Goal: Task Accomplishment & Management: Complete application form

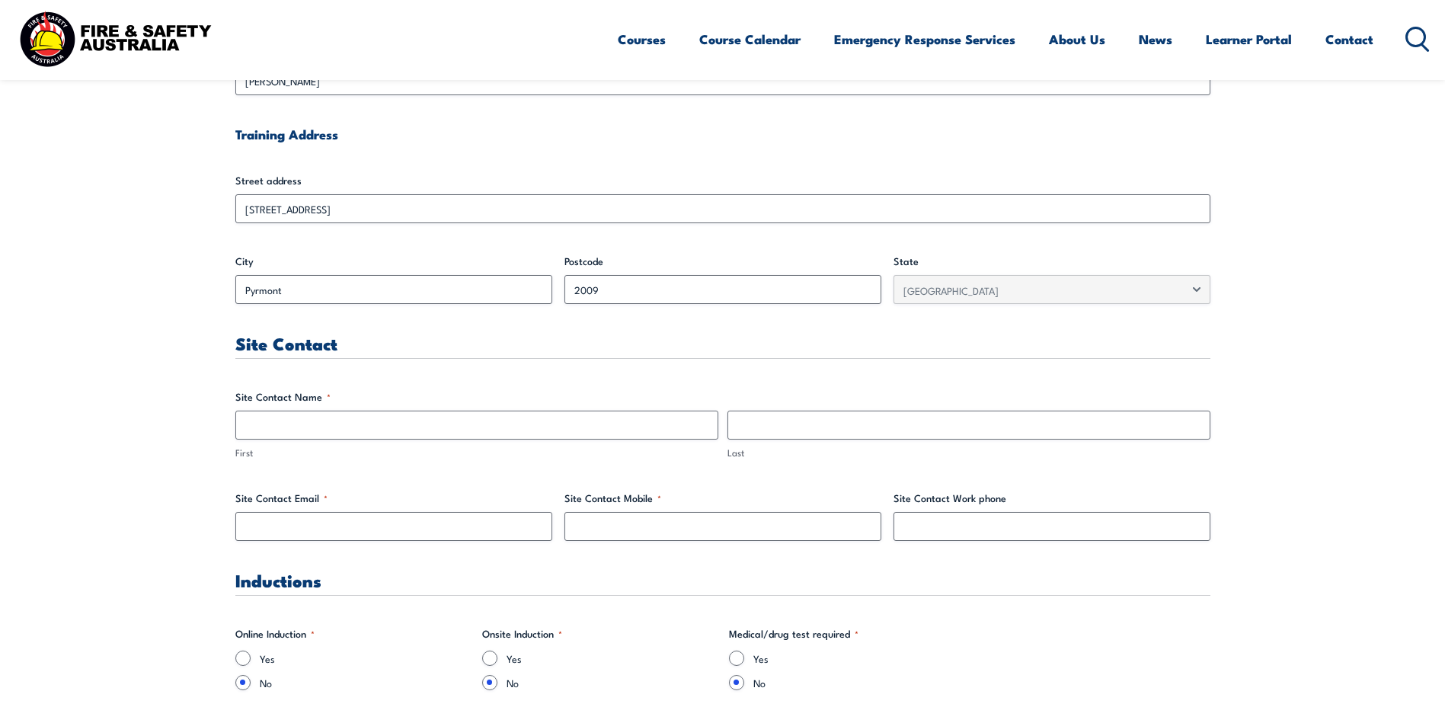
scroll to position [609, 0]
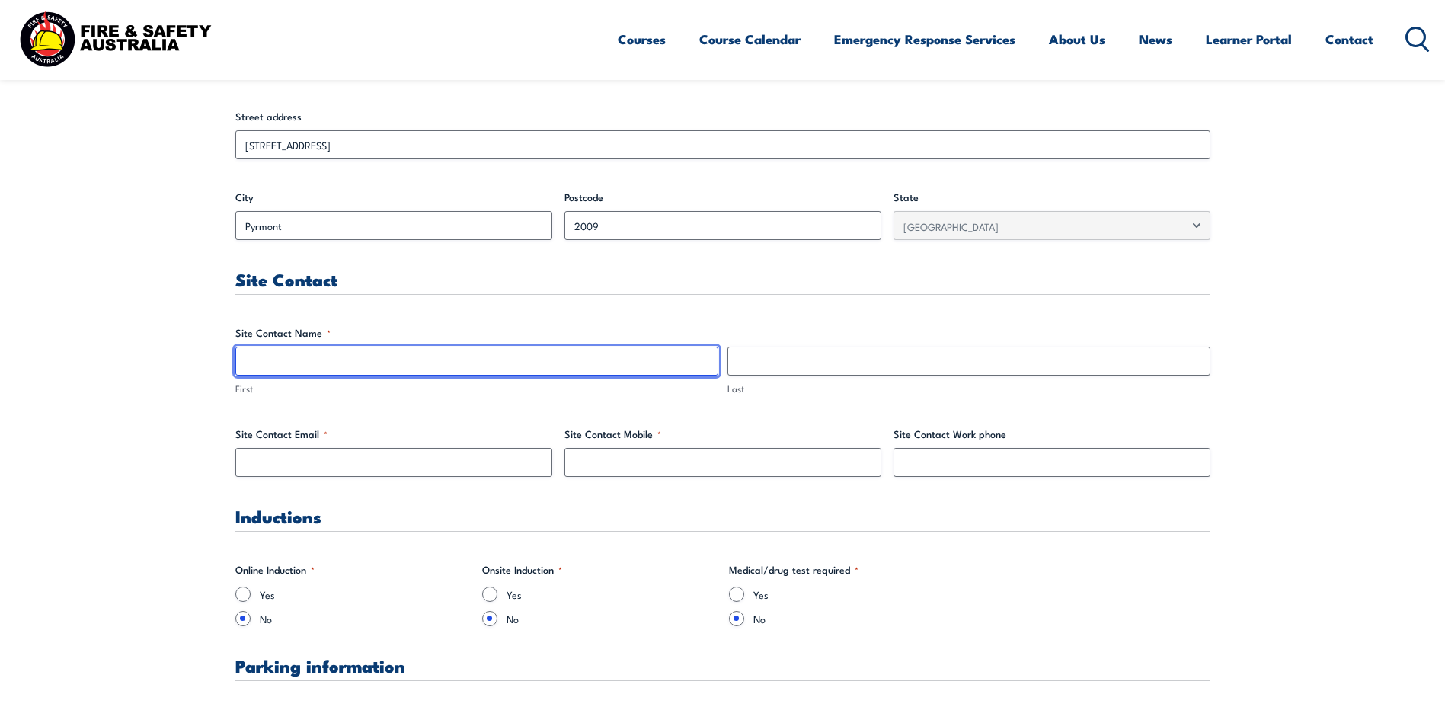
click at [331, 360] on input "First" at bounding box center [476, 361] width 483 height 29
type input "[PERSON_NAME]"
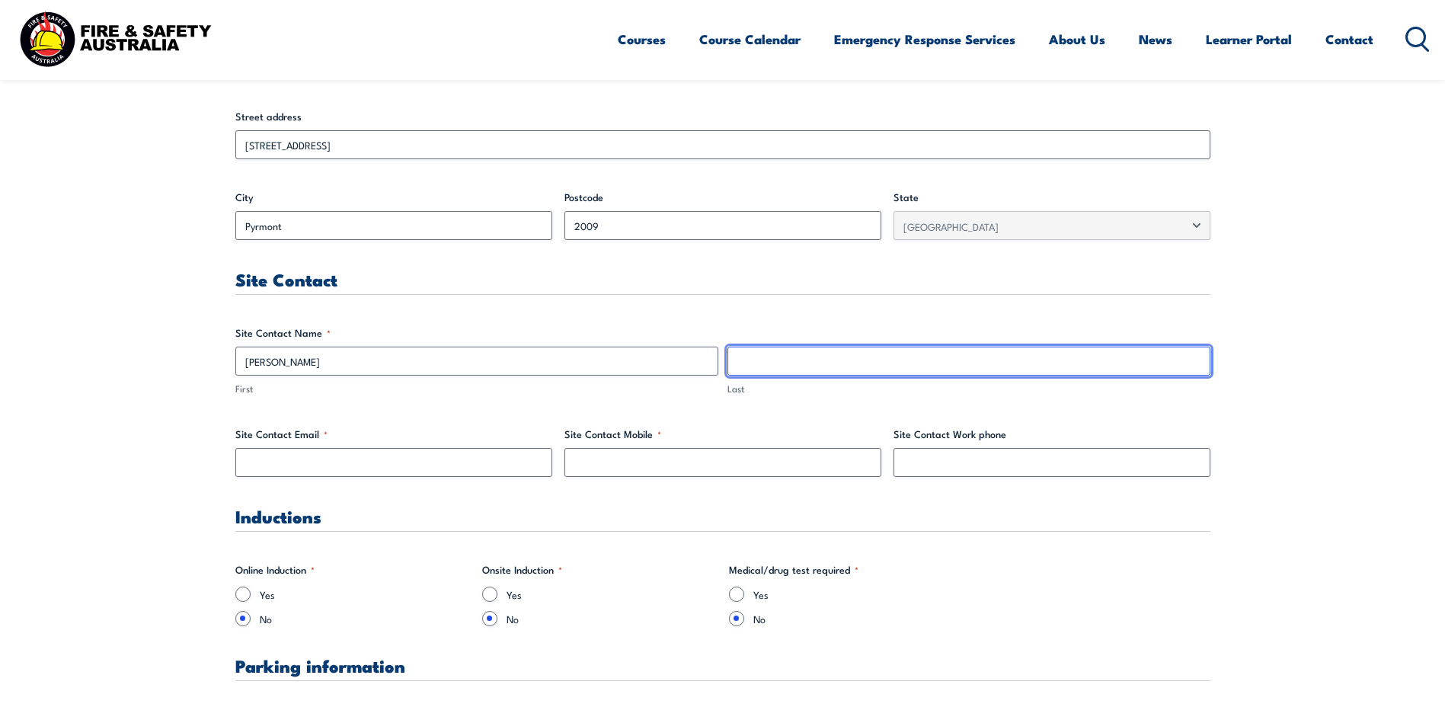
click at [856, 363] on input "Last" at bounding box center [968, 361] width 483 height 29
type input "[PERSON_NAME]"
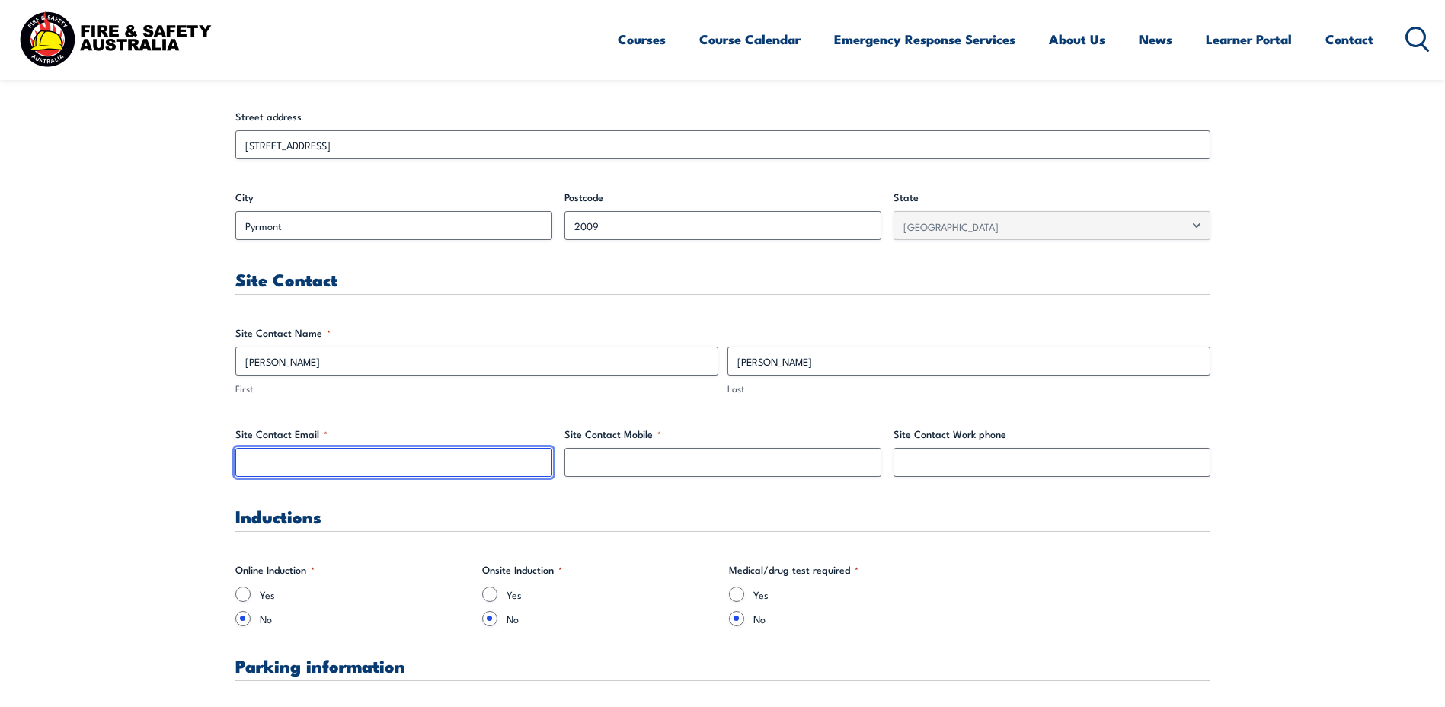
click at [446, 467] on input "Site Contact Email *" at bounding box center [393, 462] width 317 height 29
type input "[PERSON_NAME][EMAIL_ADDRESS][PERSON_NAME][DOMAIN_NAME]"
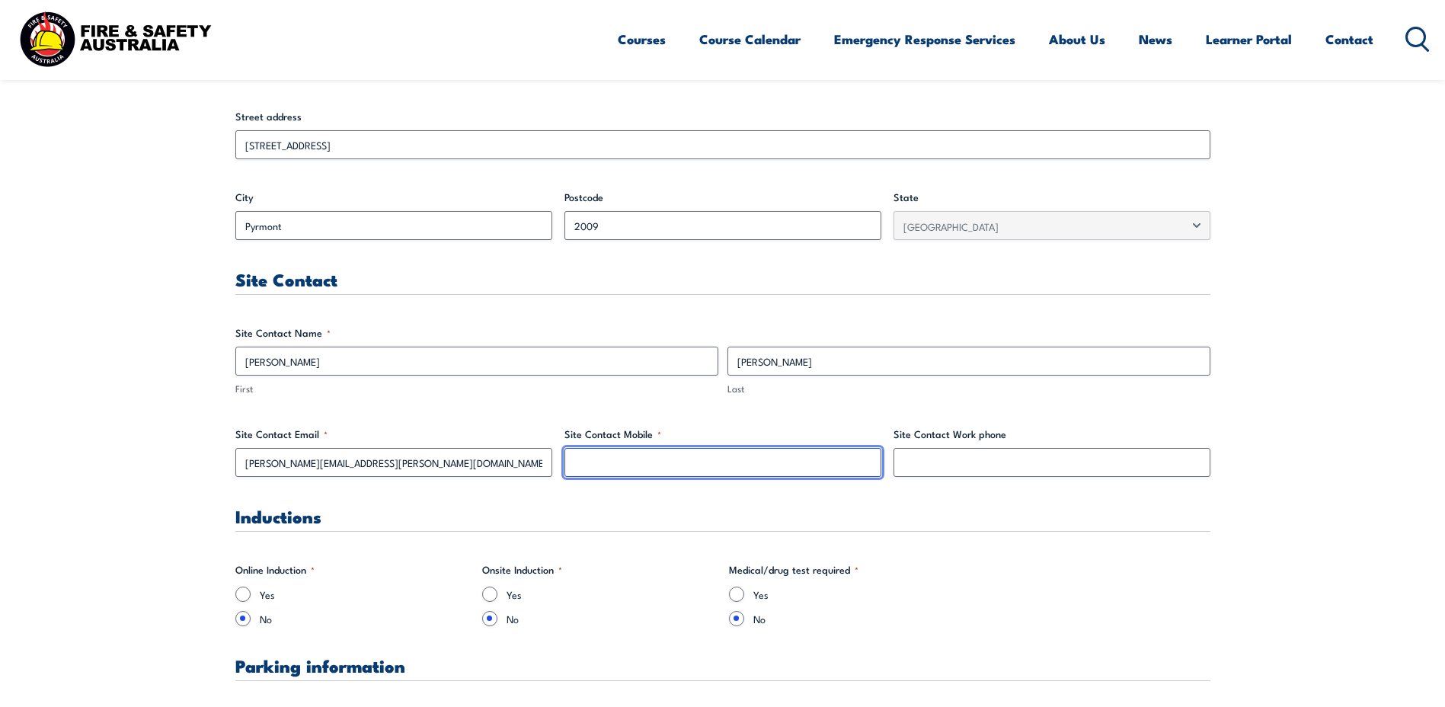
click at [686, 463] on input "Site Contact Mobile *" at bounding box center [722, 462] width 317 height 29
type input "0448613741"
click at [344, 520] on h3 "Inductions" at bounding box center [722, 516] width 975 height 18
click at [241, 594] on input "Yes" at bounding box center [242, 593] width 15 height 15
radio input "true"
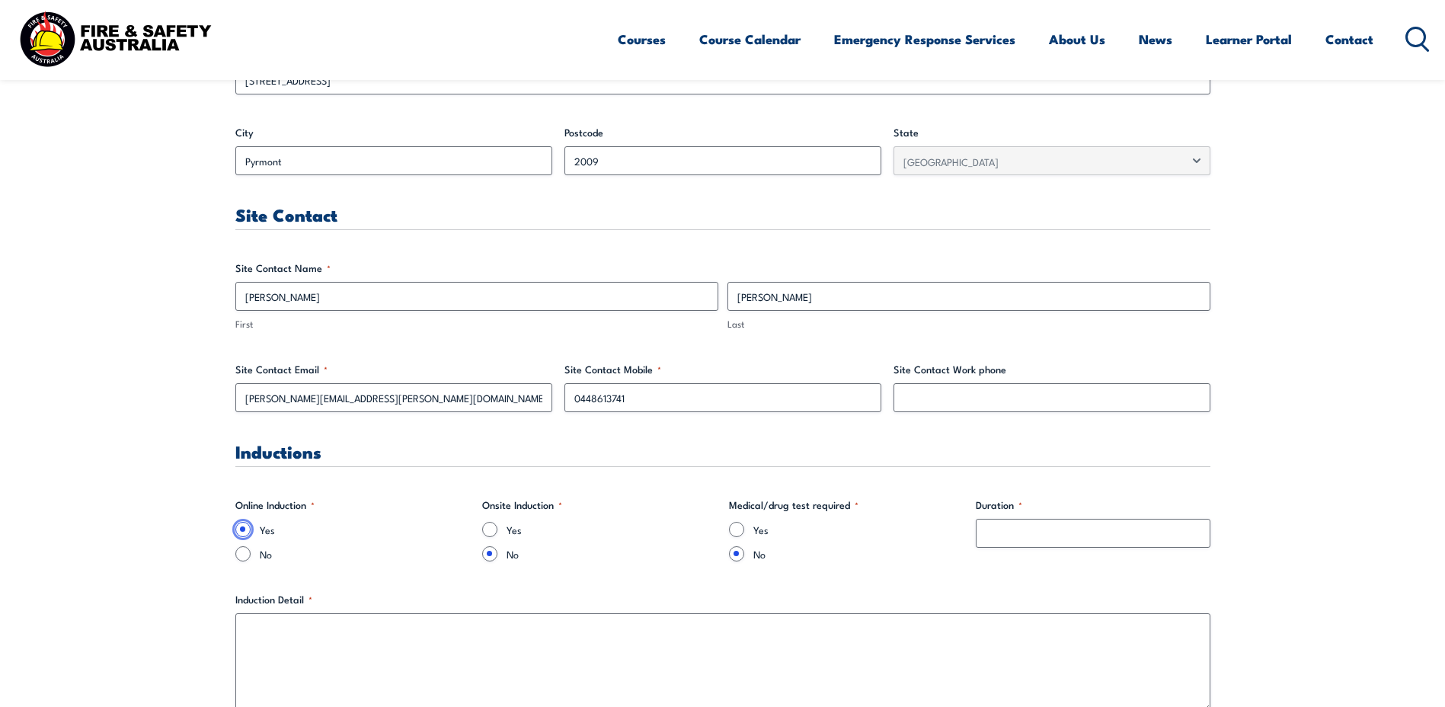
scroll to position [762, 0]
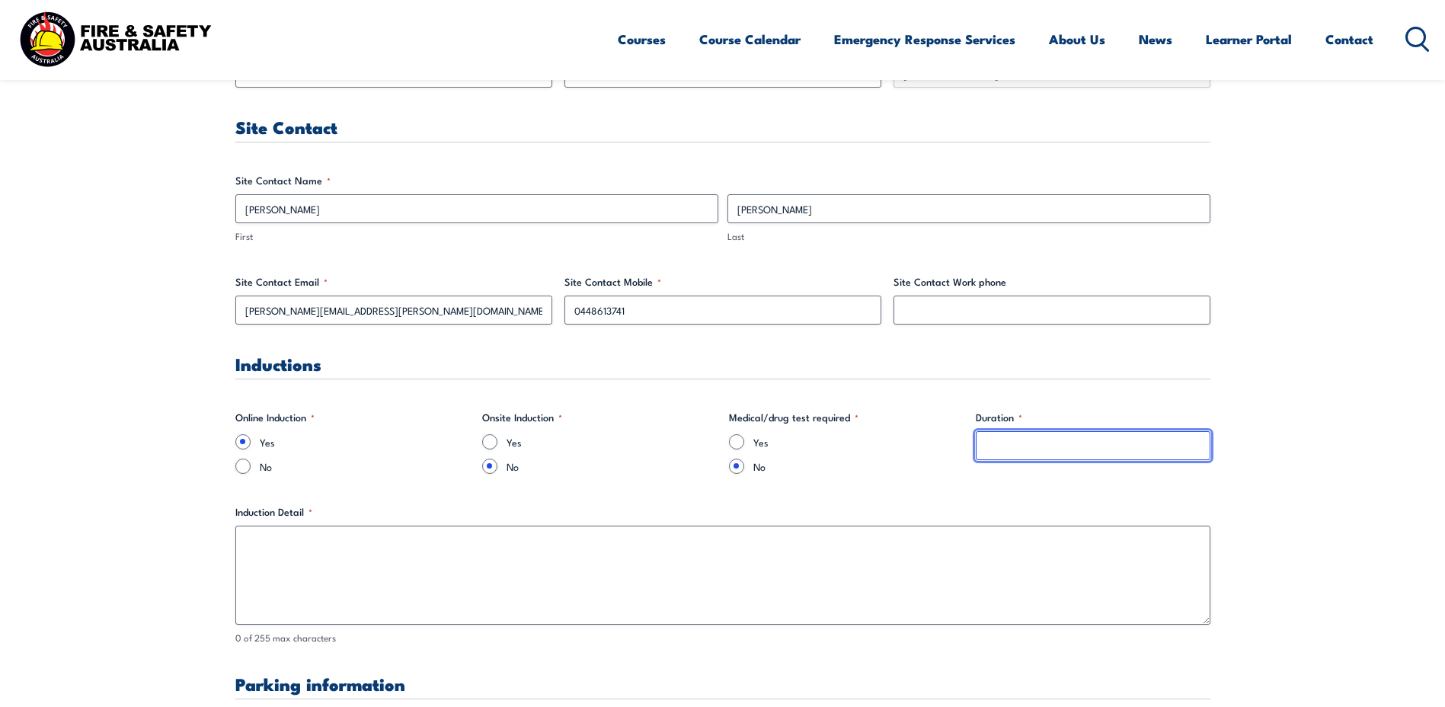
click at [1027, 453] on input "Duration *" at bounding box center [1093, 445] width 235 height 29
type input "30 min"
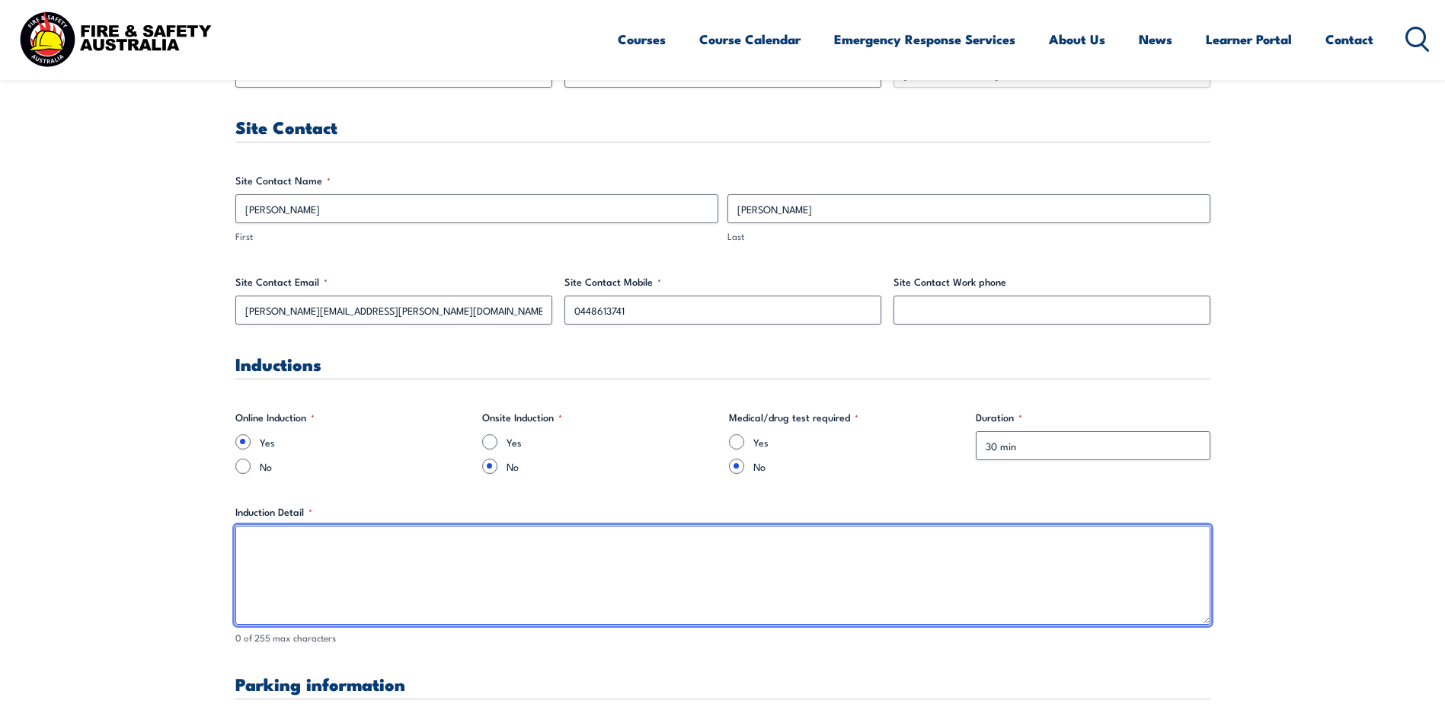
click at [457, 608] on textarea "Induction Detail *" at bounding box center [722, 575] width 975 height 99
click at [347, 548] on textarea "Refer to [PERSON_NAME]" at bounding box center [722, 575] width 975 height 99
drag, startPoint x: 245, startPoint y: 535, endPoint x: 281, endPoint y: 535, distance: 35.8
click at [281, 535] on textarea "Refer to [PERSON_NAME]" at bounding box center [722, 575] width 975 height 99
paste textarea "[PERSON_NAME] Phone: [PHONE_NUMBER] Email: [PERSON_NAME][EMAIL_ADDRESS][PERSON_…"
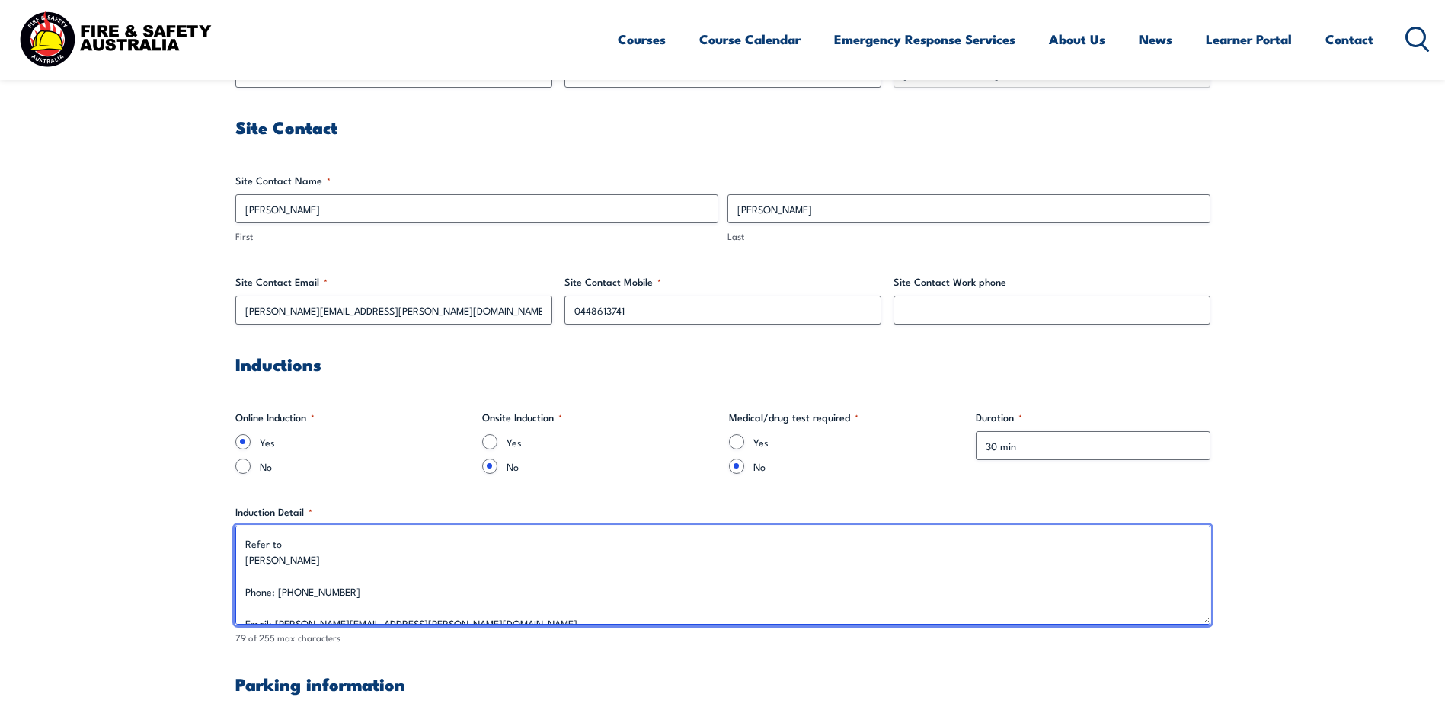
scroll to position [6, 0]
drag, startPoint x: 257, startPoint y: 574, endPoint x: 290, endPoint y: 578, distance: 33.0
click at [257, 574] on textarea "Refer to [PERSON_NAME] Phone: [PHONE_NUMBER] Email: [PERSON_NAME][EMAIL_ADDRESS…" at bounding box center [722, 575] width 975 height 99
click at [310, 540] on textarea "Refer to [PERSON_NAME] Phone: [PHONE_NUMBER] Email: [PERSON_NAME][EMAIL_ADDRESS…" at bounding box center [722, 575] width 975 height 99
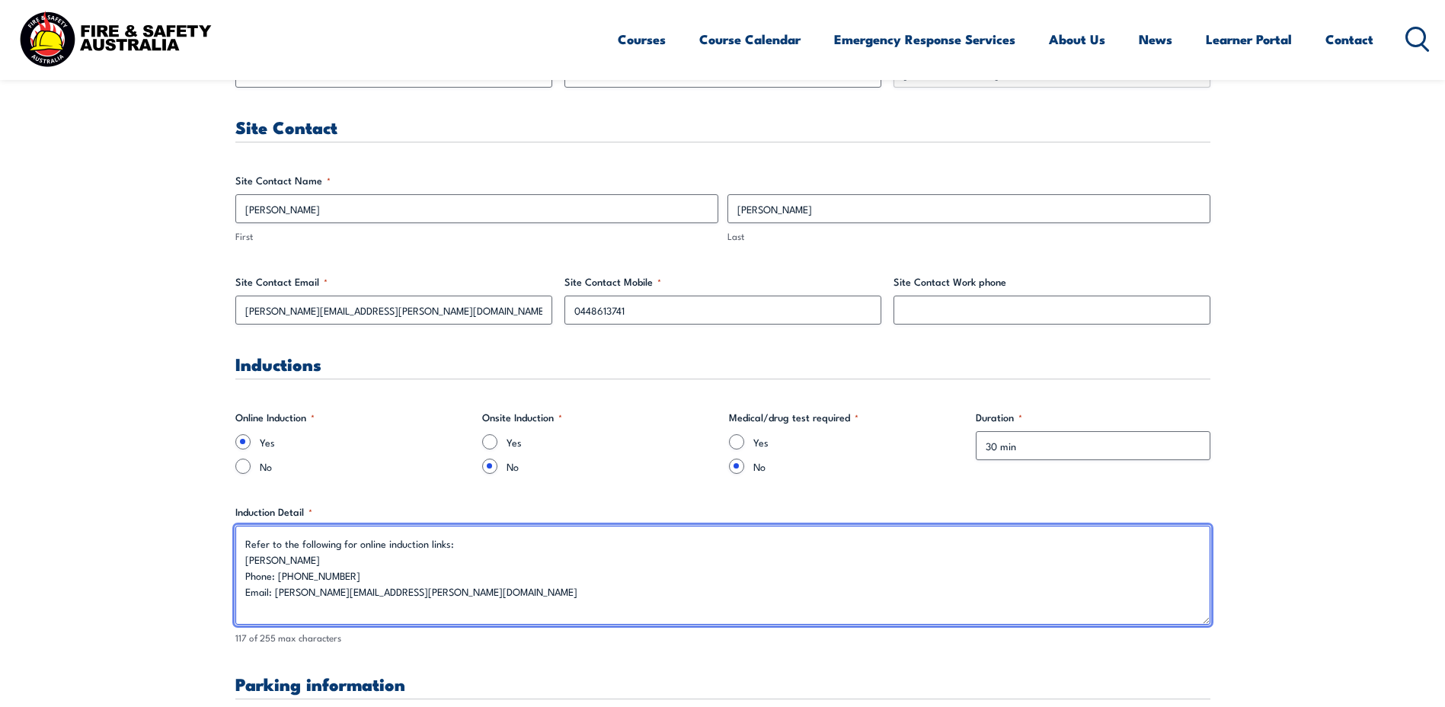
drag, startPoint x: 414, startPoint y: 588, endPoint x: 101, endPoint y: 513, distance: 322.7
type textarea "Refer to the following for online induction links: [PERSON_NAME] Phone: [PHONE_…"
click at [558, 592] on textarea "Refer to the following for online induction links: [PERSON_NAME] Phone: [PHONE_…" at bounding box center [722, 575] width 975 height 99
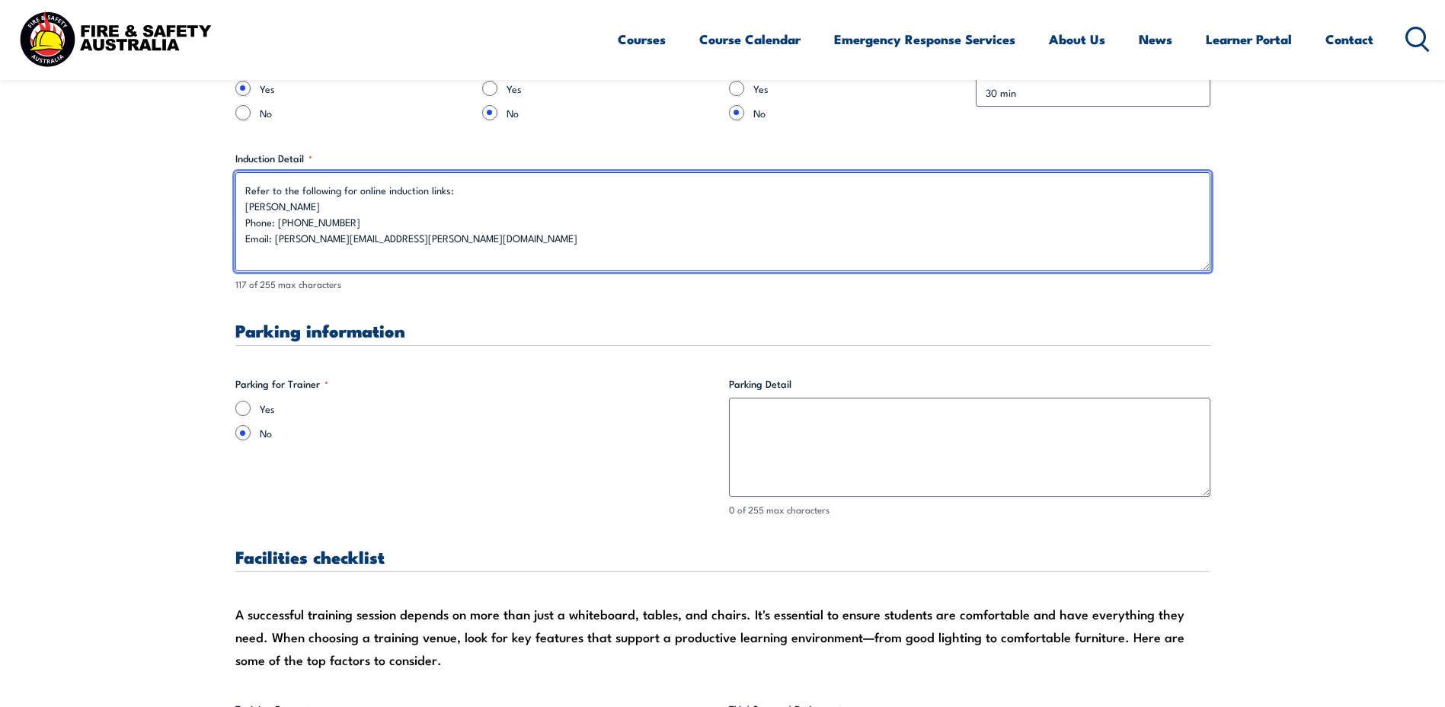
scroll to position [1142, 0]
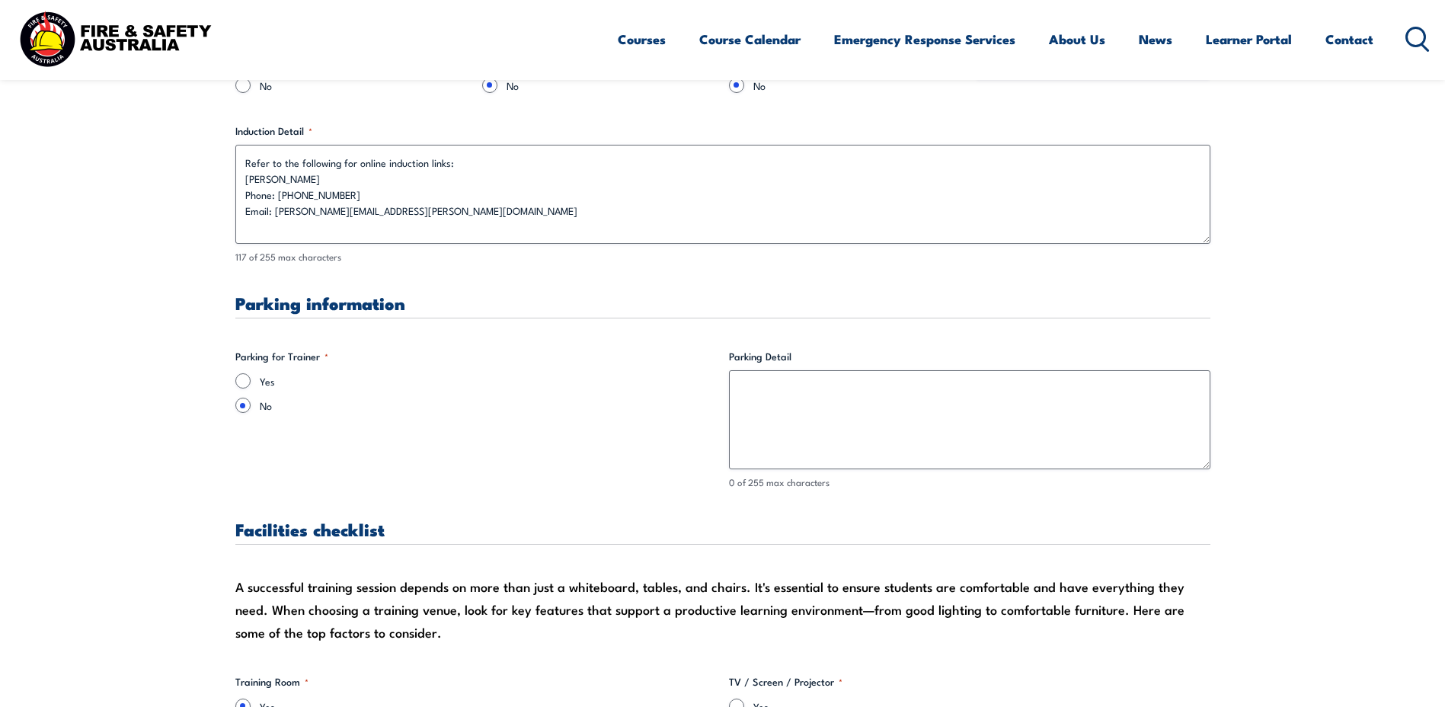
click at [267, 375] on label "Yes" at bounding box center [488, 380] width 457 height 15
click at [251, 375] on input "Yes" at bounding box center [242, 380] width 15 height 15
radio input "true"
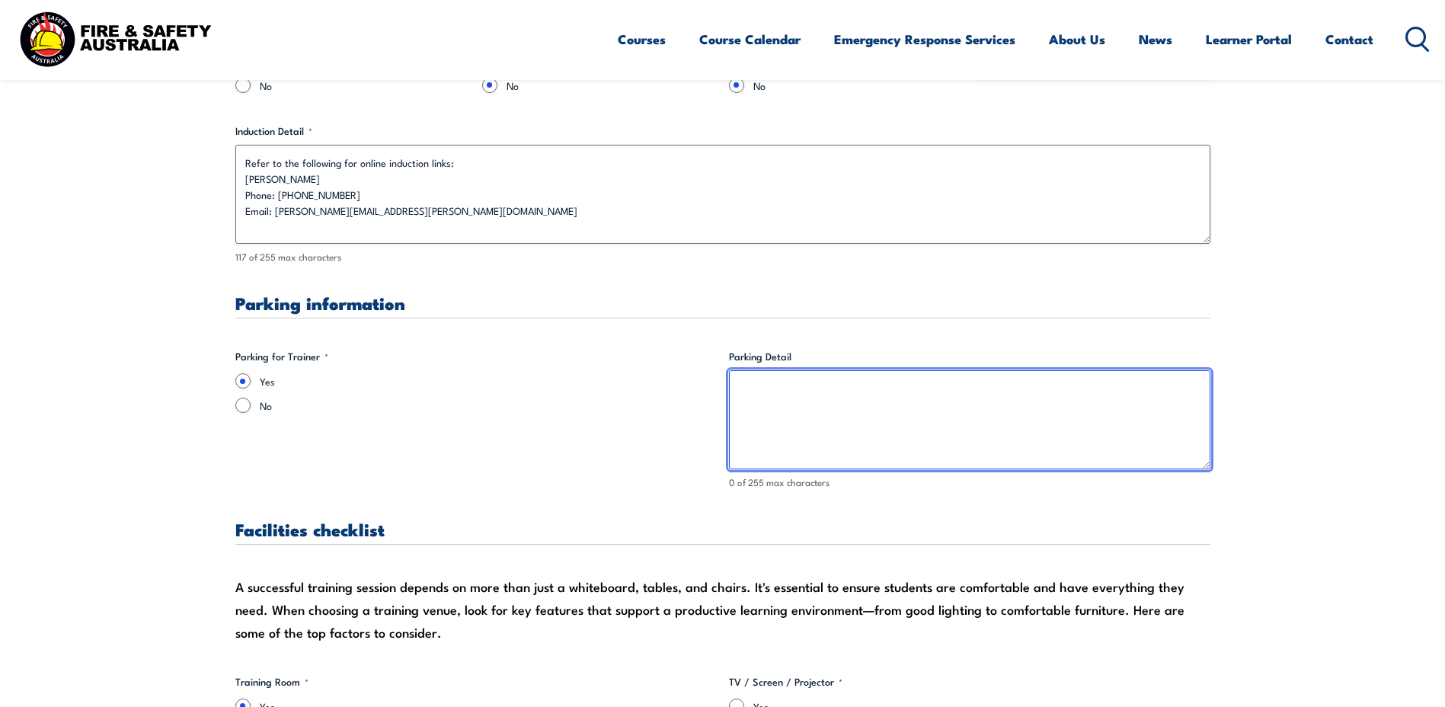
click at [821, 423] on textarea "Parking Detail" at bounding box center [969, 419] width 481 height 99
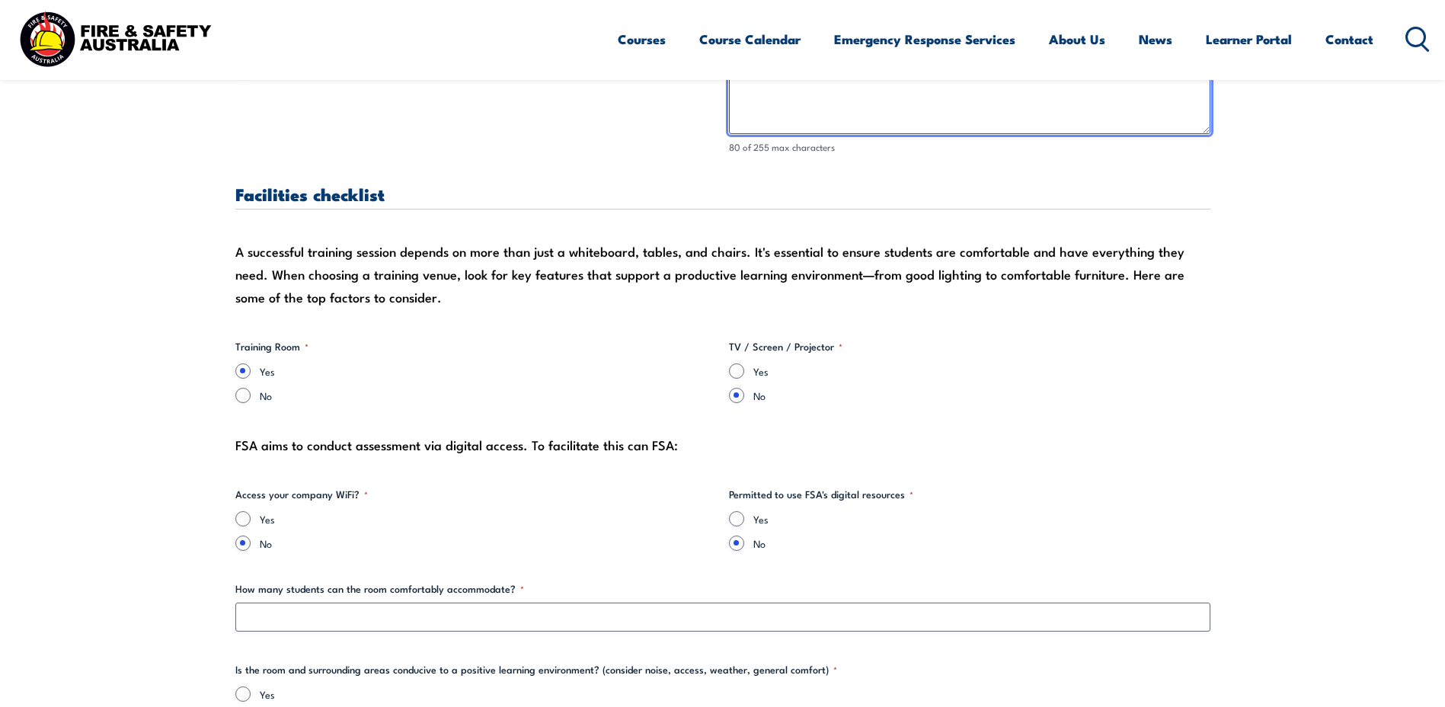
scroll to position [1523, 0]
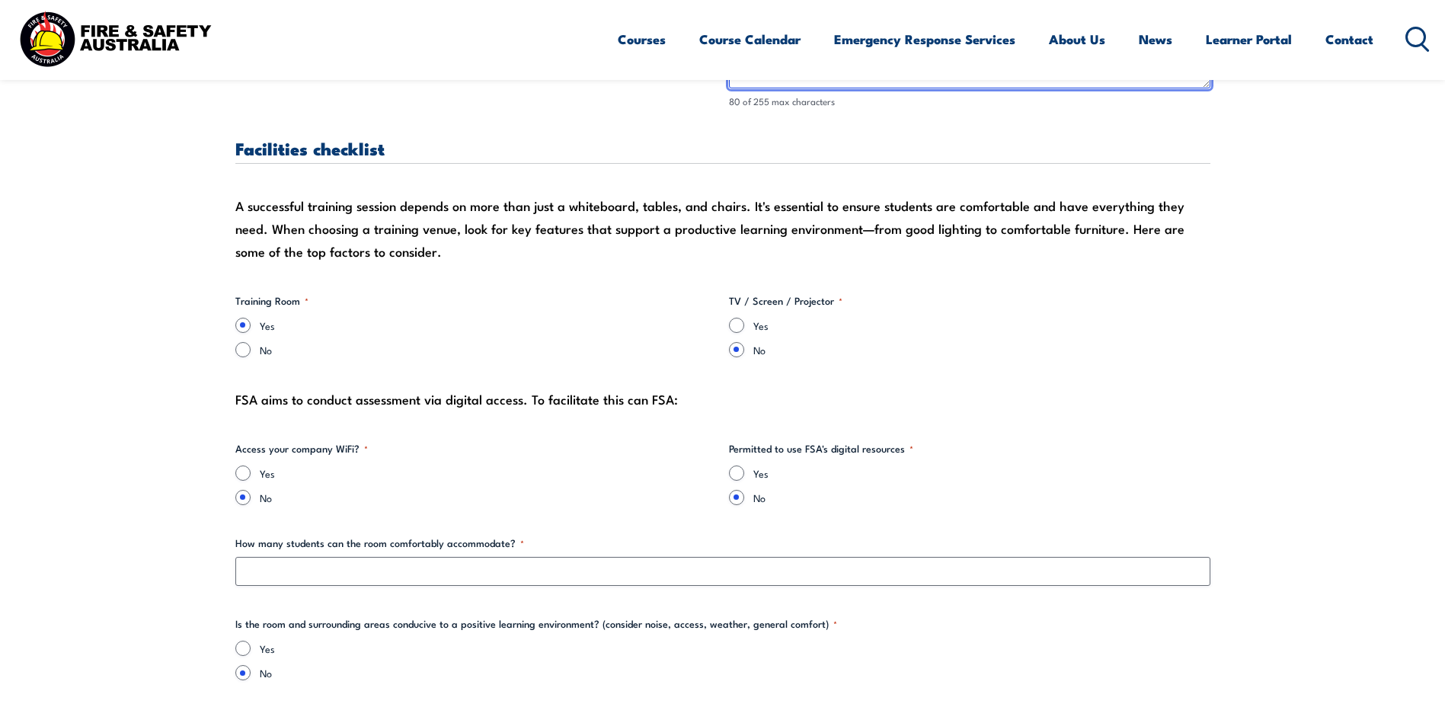
type textarea "Contact [PERSON_NAME] on [PHONE_NUMBER] for parking details & access pass for t…"
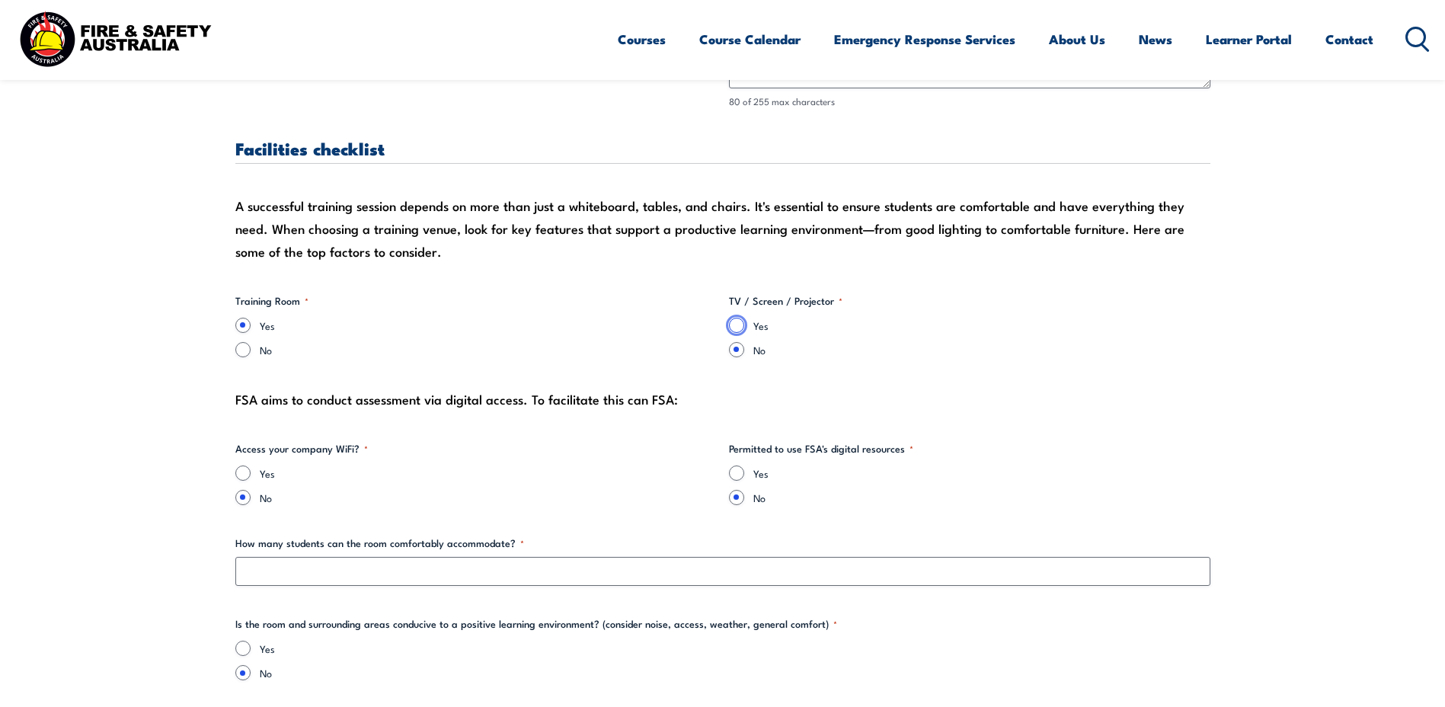
click at [741, 331] on input "Yes" at bounding box center [736, 325] width 15 height 15
radio input "true"
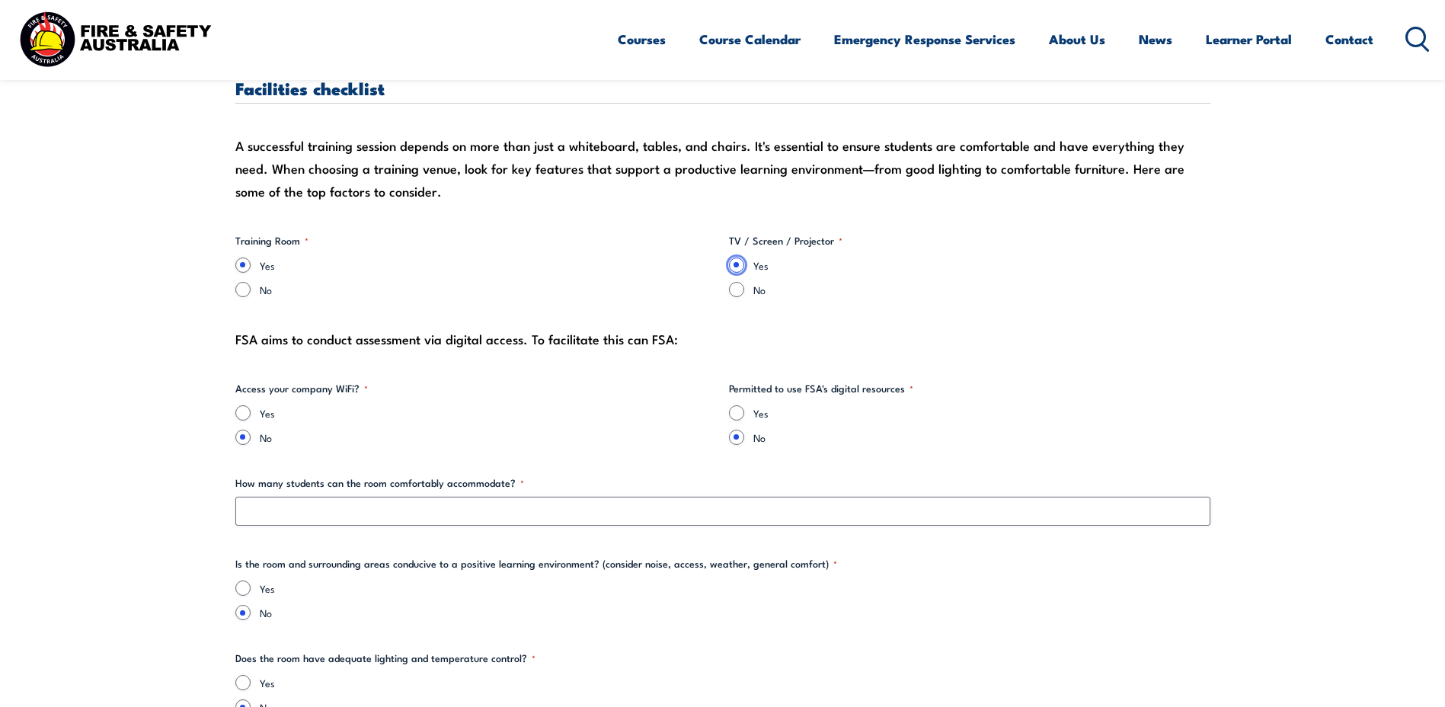
scroll to position [1676, 0]
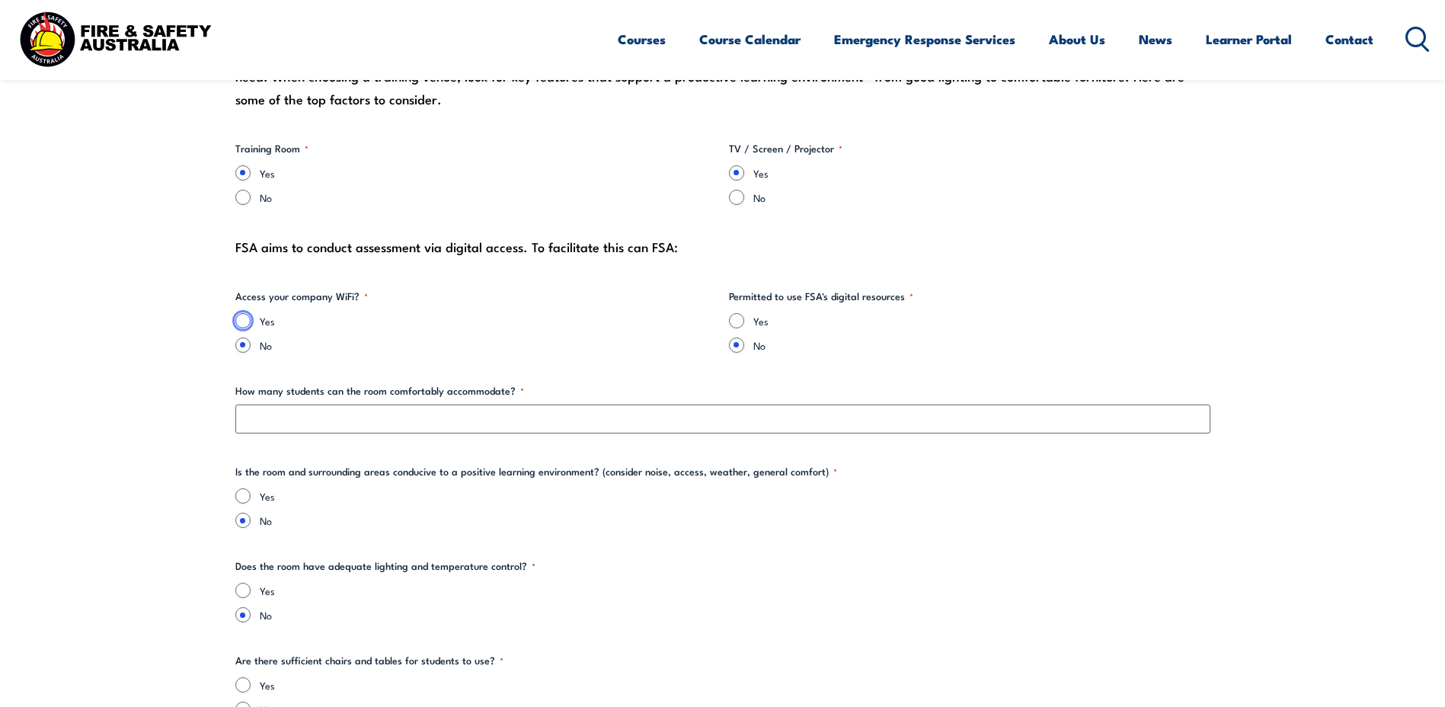
click at [237, 324] on input "Yes" at bounding box center [242, 320] width 15 height 15
radio input "true"
click at [735, 326] on input "Yes" at bounding box center [736, 320] width 15 height 15
radio input "true"
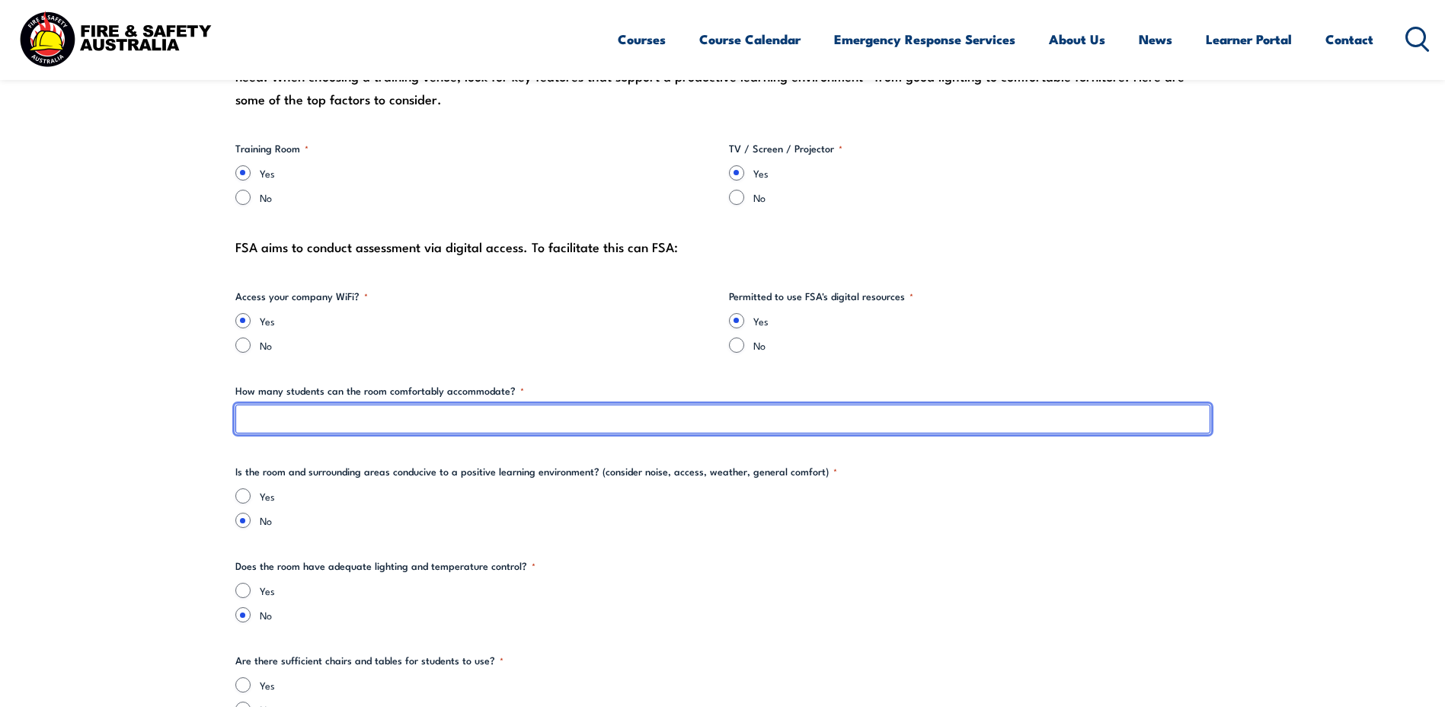
click at [290, 423] on input "How many students can the room comfortably accommodate? *" at bounding box center [722, 418] width 975 height 29
type input "1"
type input "2"
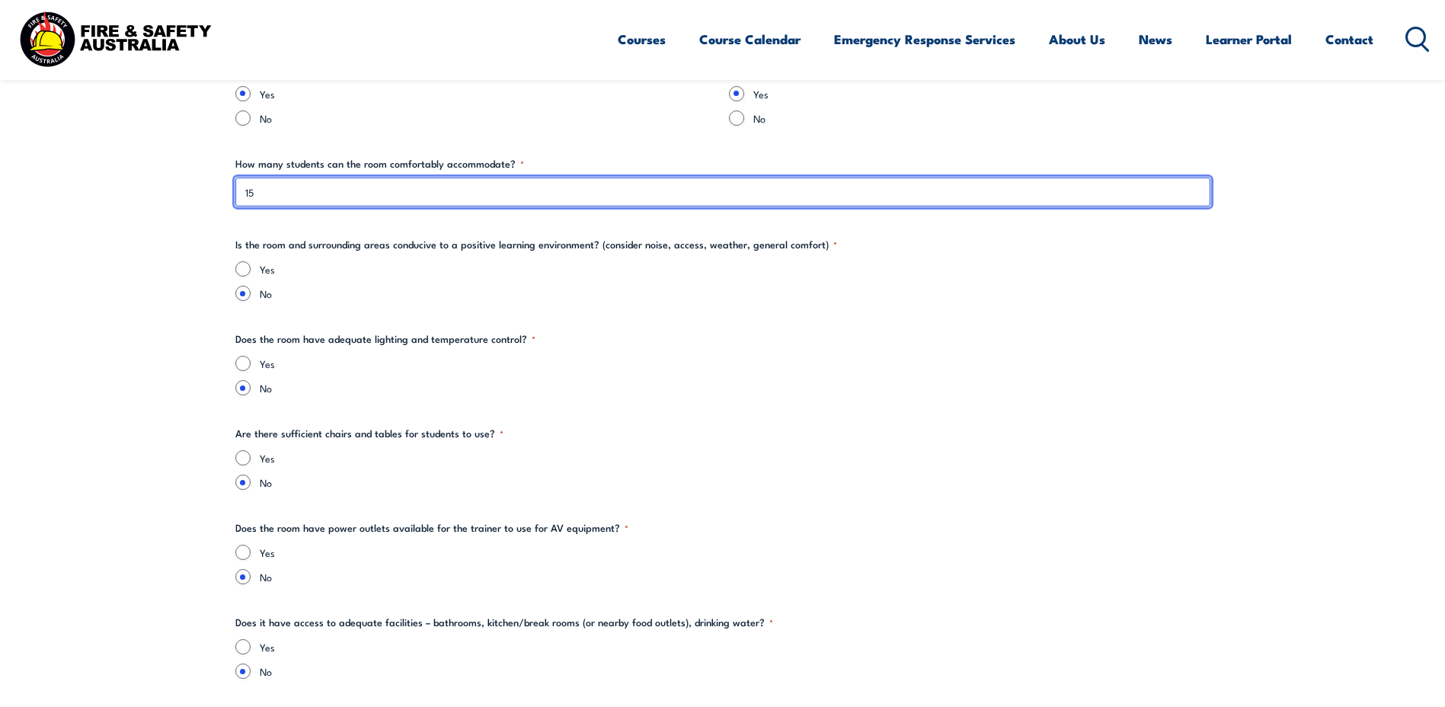
scroll to position [1904, 0]
type input "1"
type input "20"
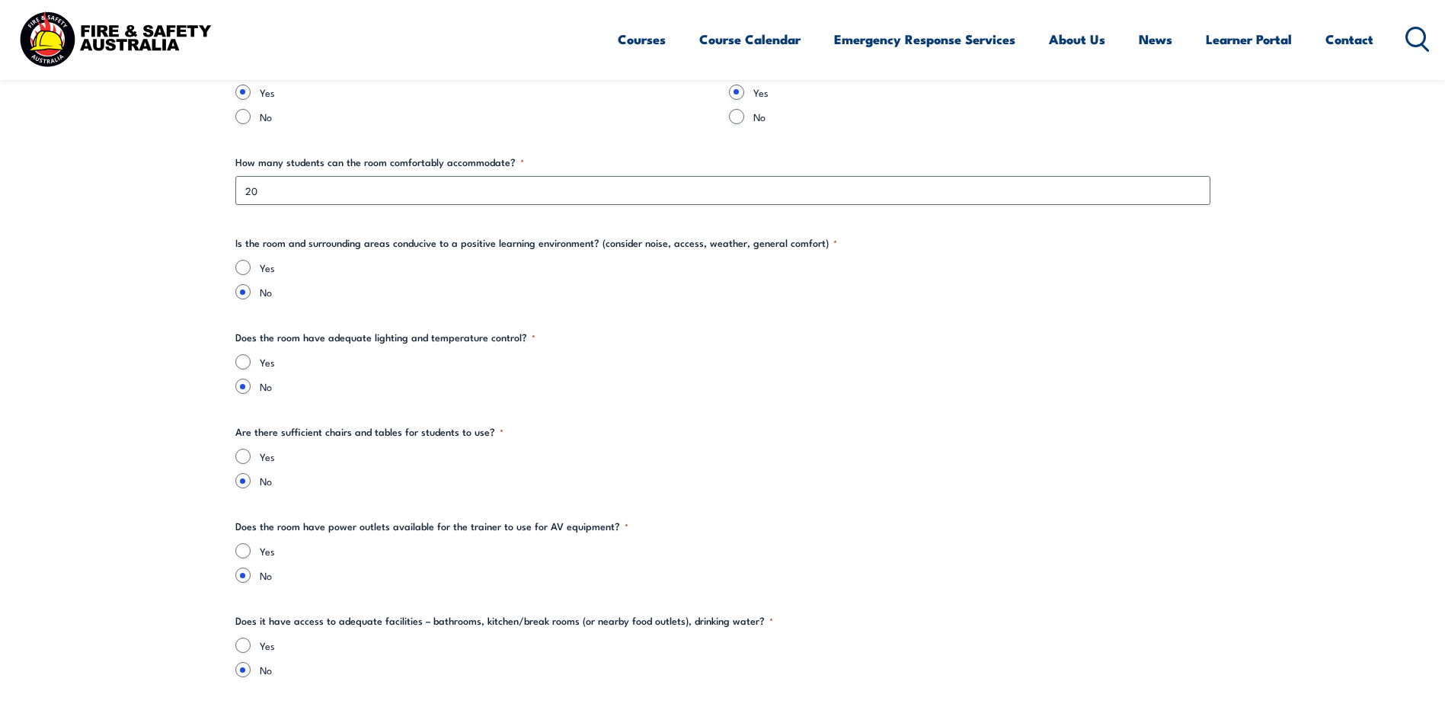
click at [267, 273] on label "Yes" at bounding box center [735, 267] width 951 height 15
click at [251, 273] on input "Yes" at bounding box center [242, 267] width 15 height 15
radio input "true"
click at [266, 357] on label "Yes" at bounding box center [735, 361] width 951 height 15
click at [251, 357] on input "Yes" at bounding box center [242, 361] width 15 height 15
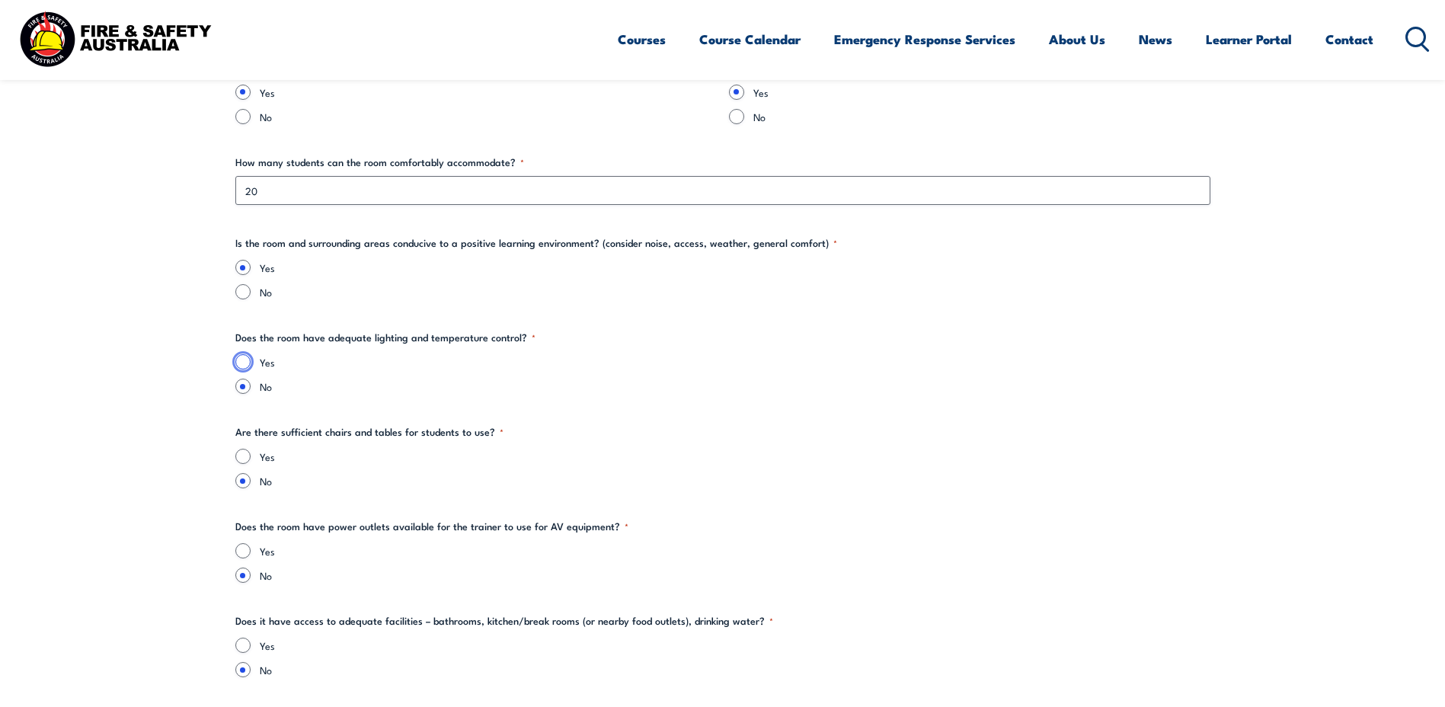
radio input "true"
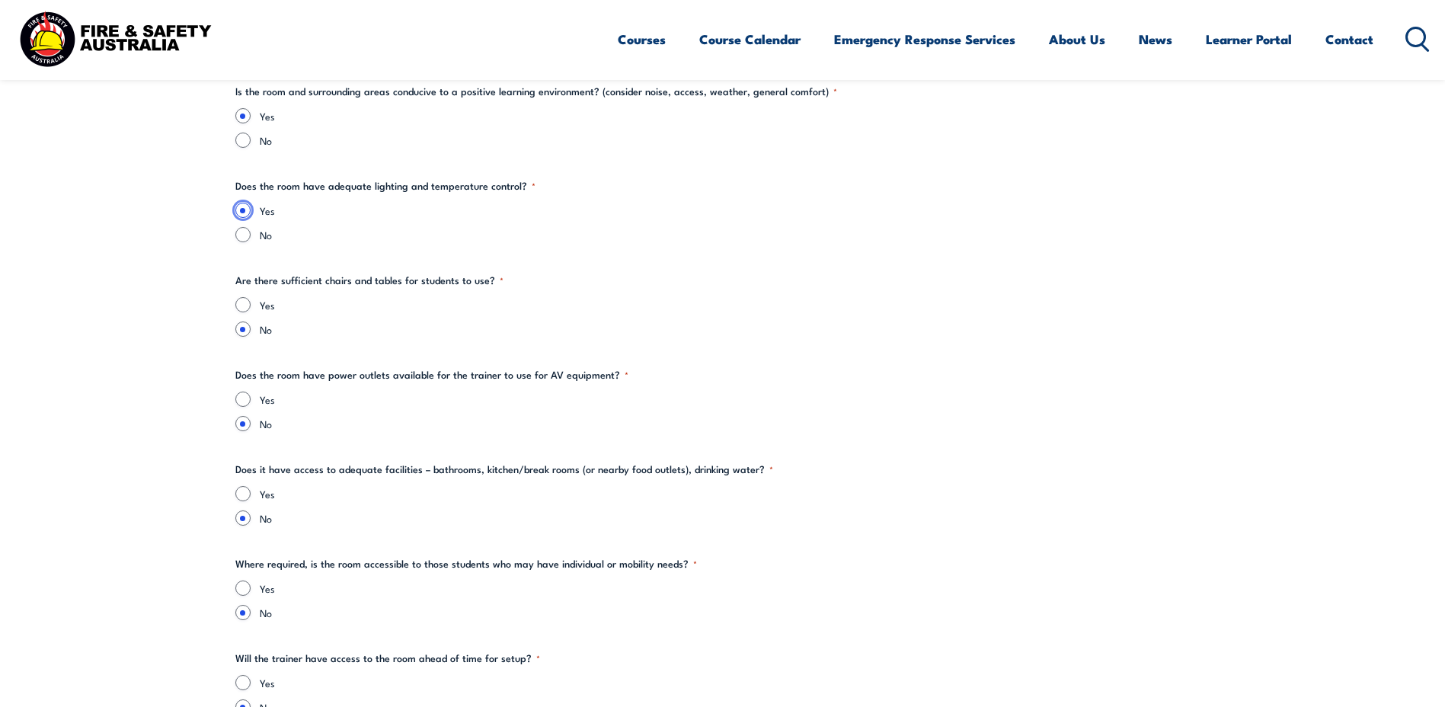
scroll to position [2056, 0]
click at [263, 308] on label "Yes" at bounding box center [735, 303] width 951 height 15
click at [251, 308] on input "Yes" at bounding box center [242, 303] width 15 height 15
radio input "true"
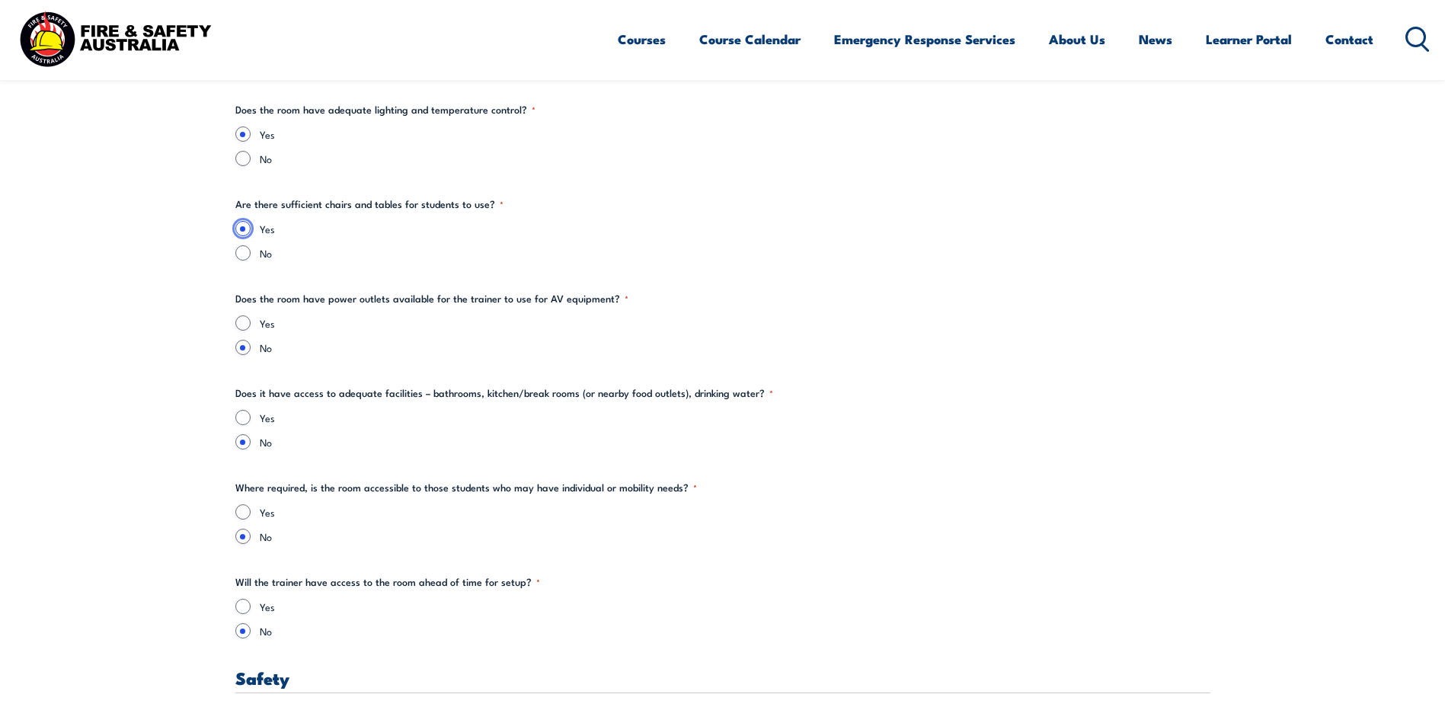
scroll to position [2133, 0]
click at [260, 319] on label "Yes" at bounding box center [735, 322] width 951 height 15
click at [251, 319] on input "Yes" at bounding box center [242, 322] width 15 height 15
radio input "true"
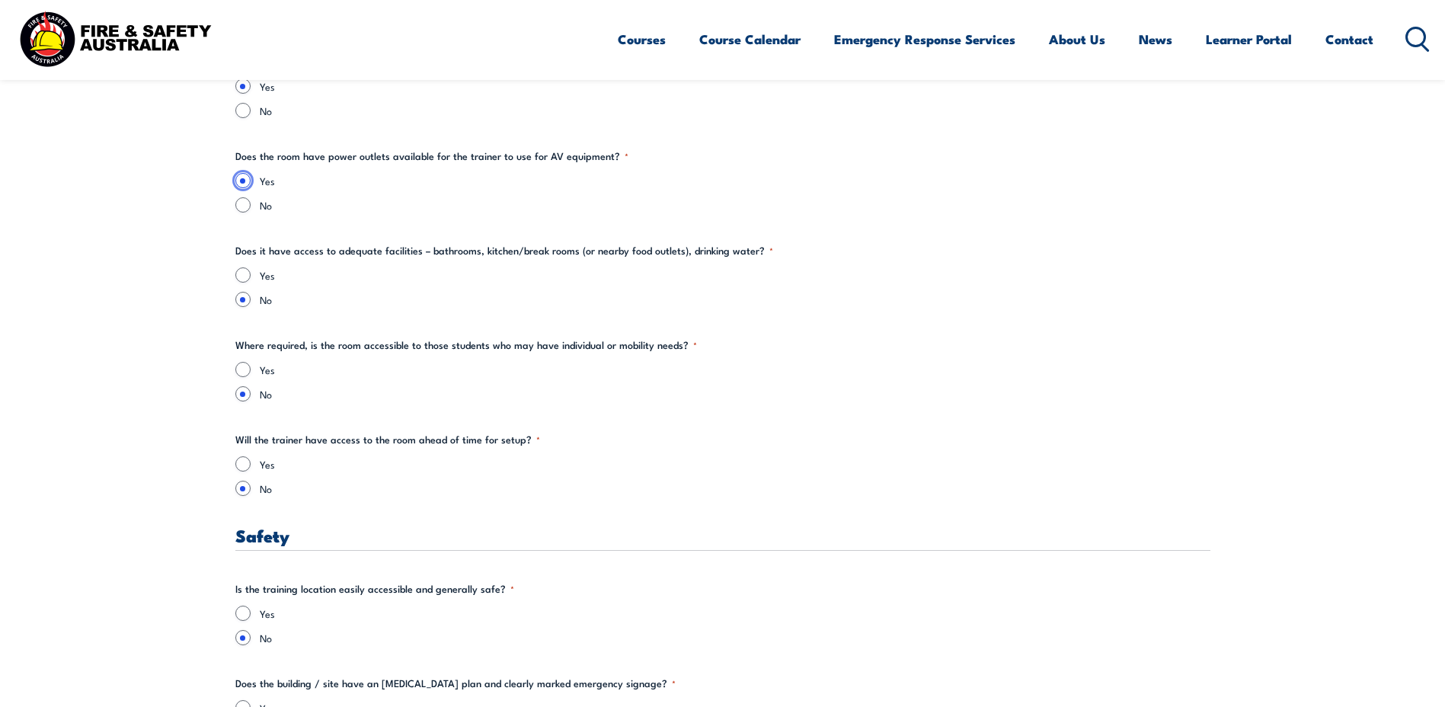
scroll to position [2285, 0]
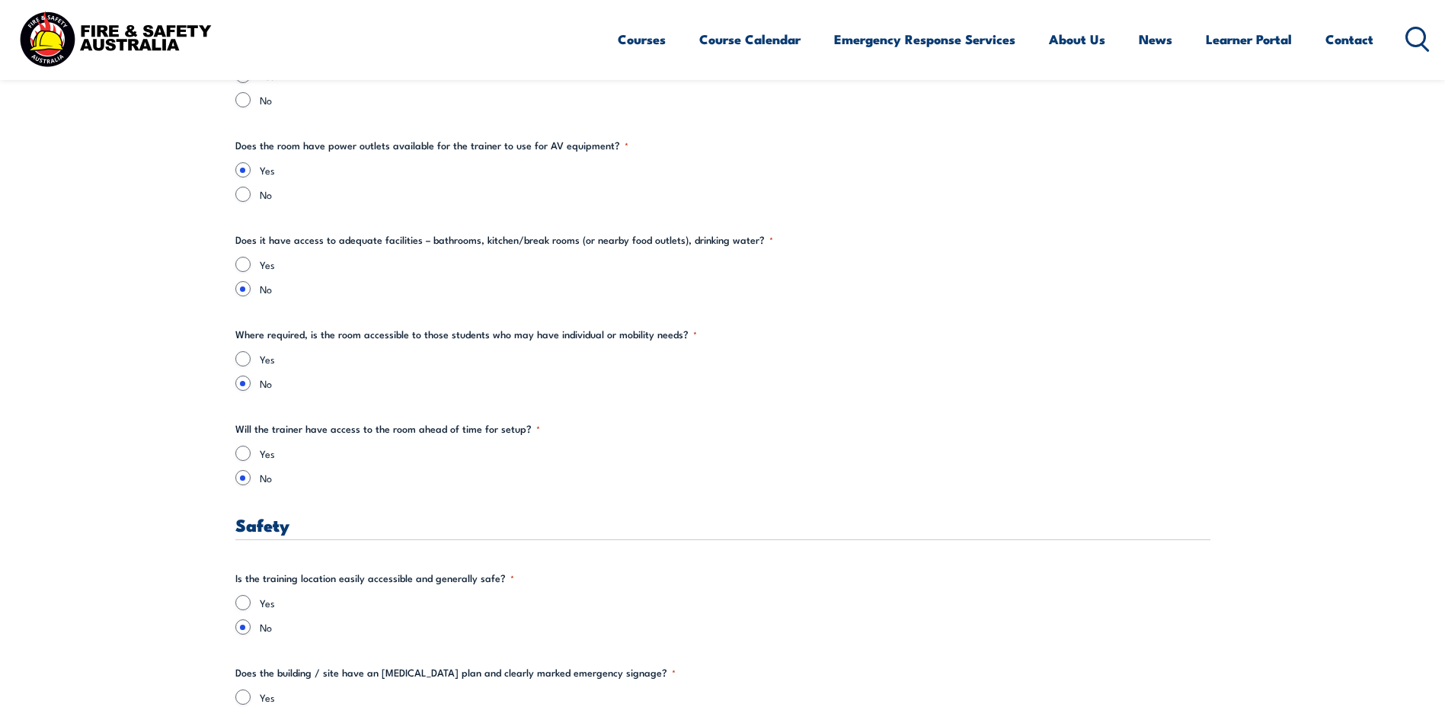
click at [272, 264] on label "Yes" at bounding box center [735, 264] width 951 height 15
click at [251, 264] on input "Yes" at bounding box center [242, 264] width 15 height 15
radio input "true"
click at [260, 366] on label "Yes" at bounding box center [735, 358] width 951 height 15
click at [251, 366] on input "Yes" at bounding box center [242, 358] width 15 height 15
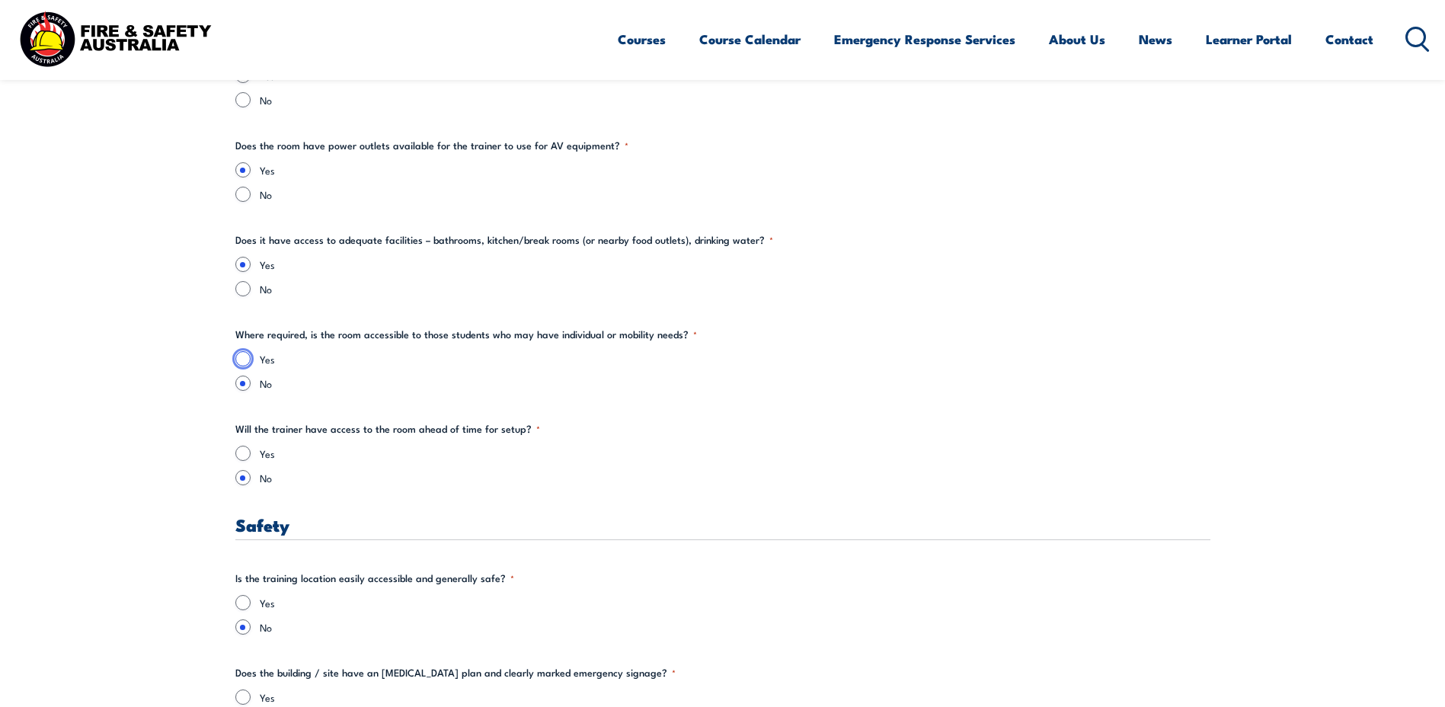
radio input "true"
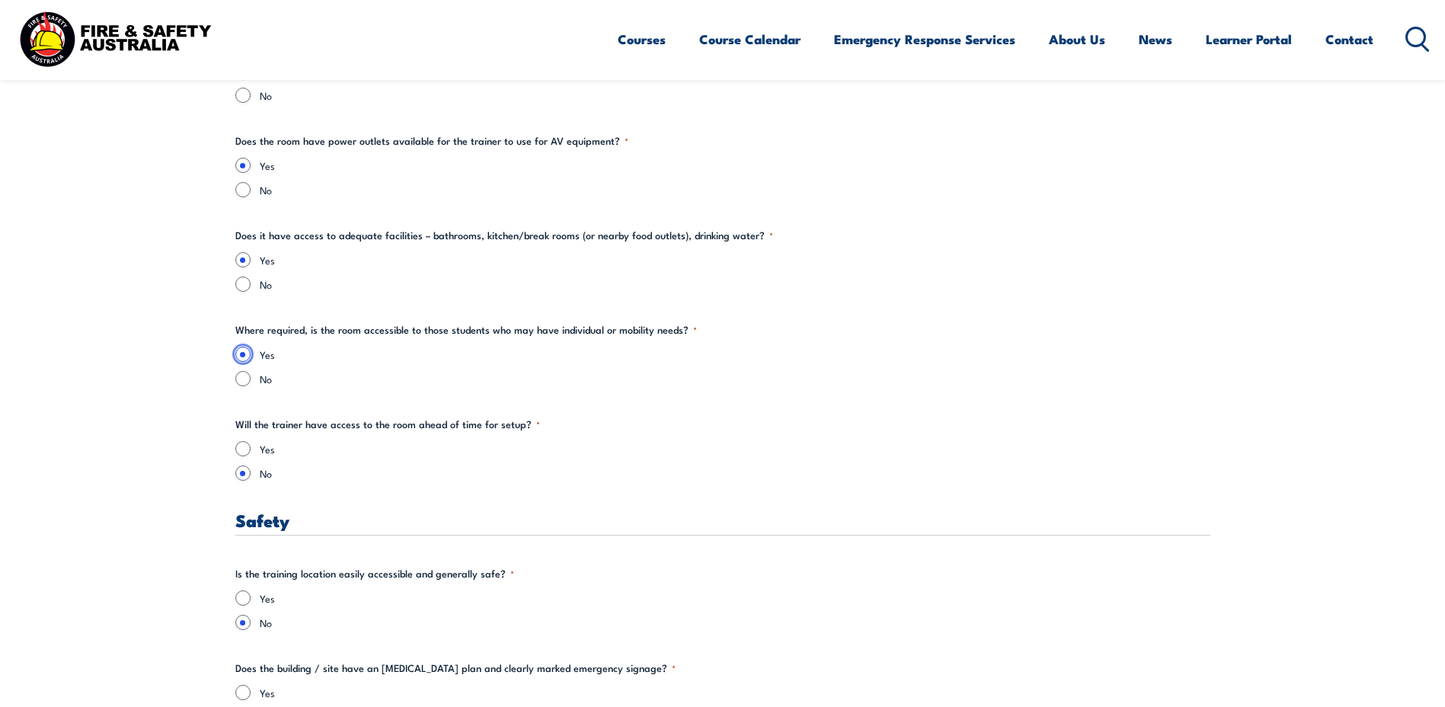
scroll to position [2437, 0]
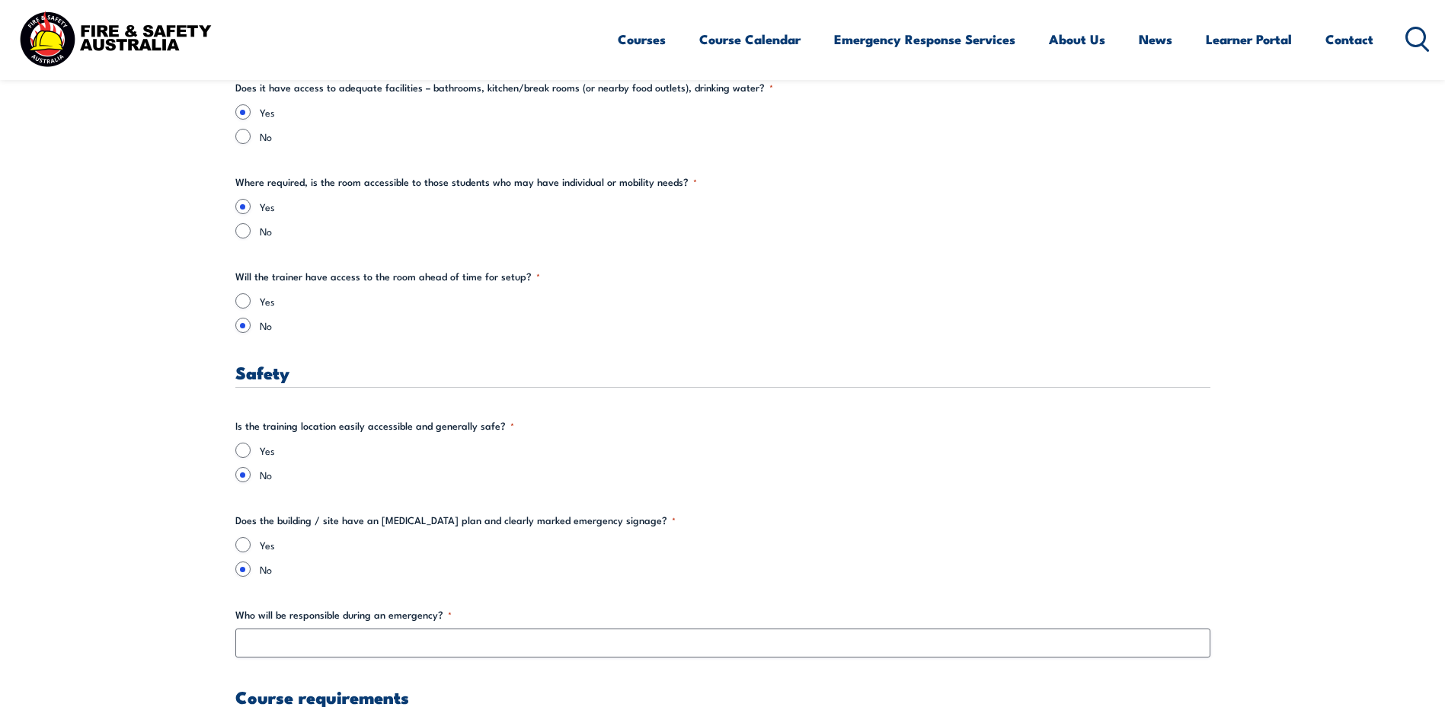
click at [264, 305] on label "Yes" at bounding box center [735, 300] width 951 height 15
click at [251, 305] on input "Yes" at bounding box center [242, 300] width 15 height 15
radio input "true"
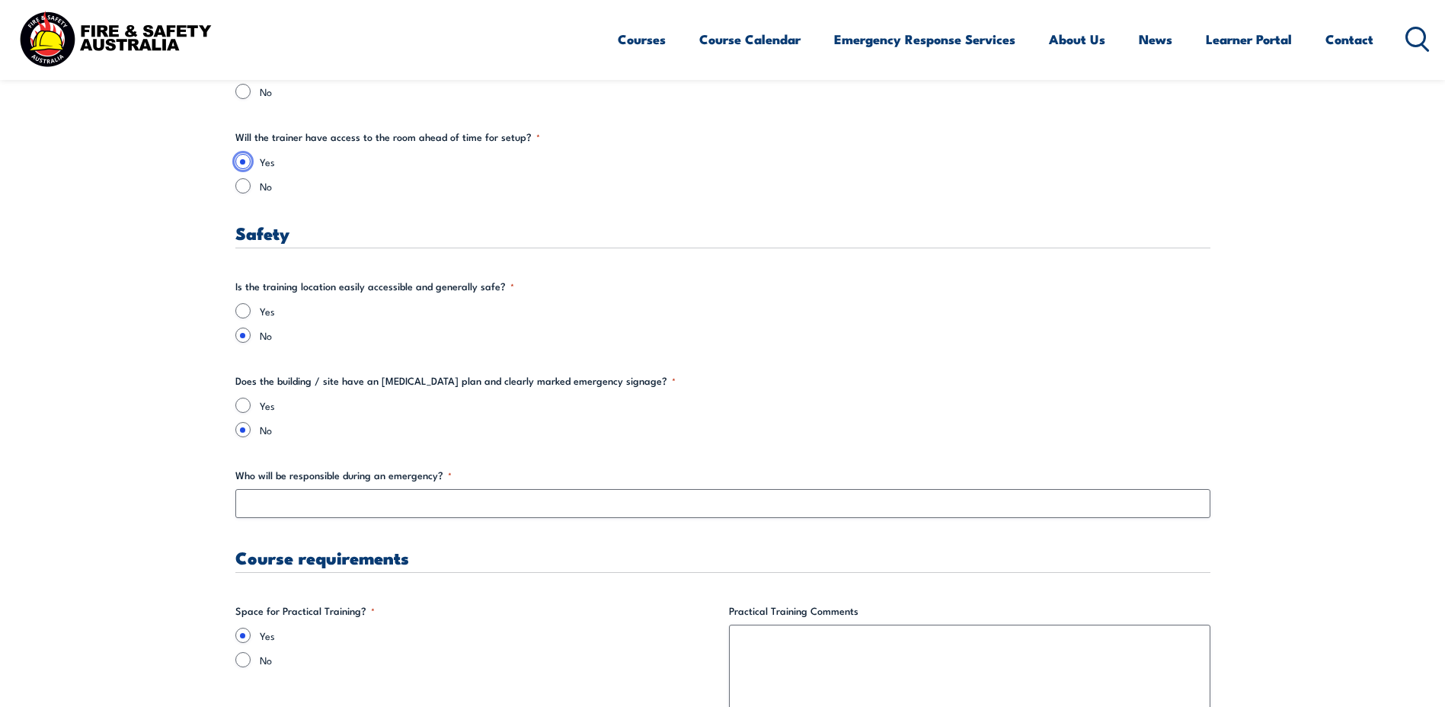
scroll to position [2590, 0]
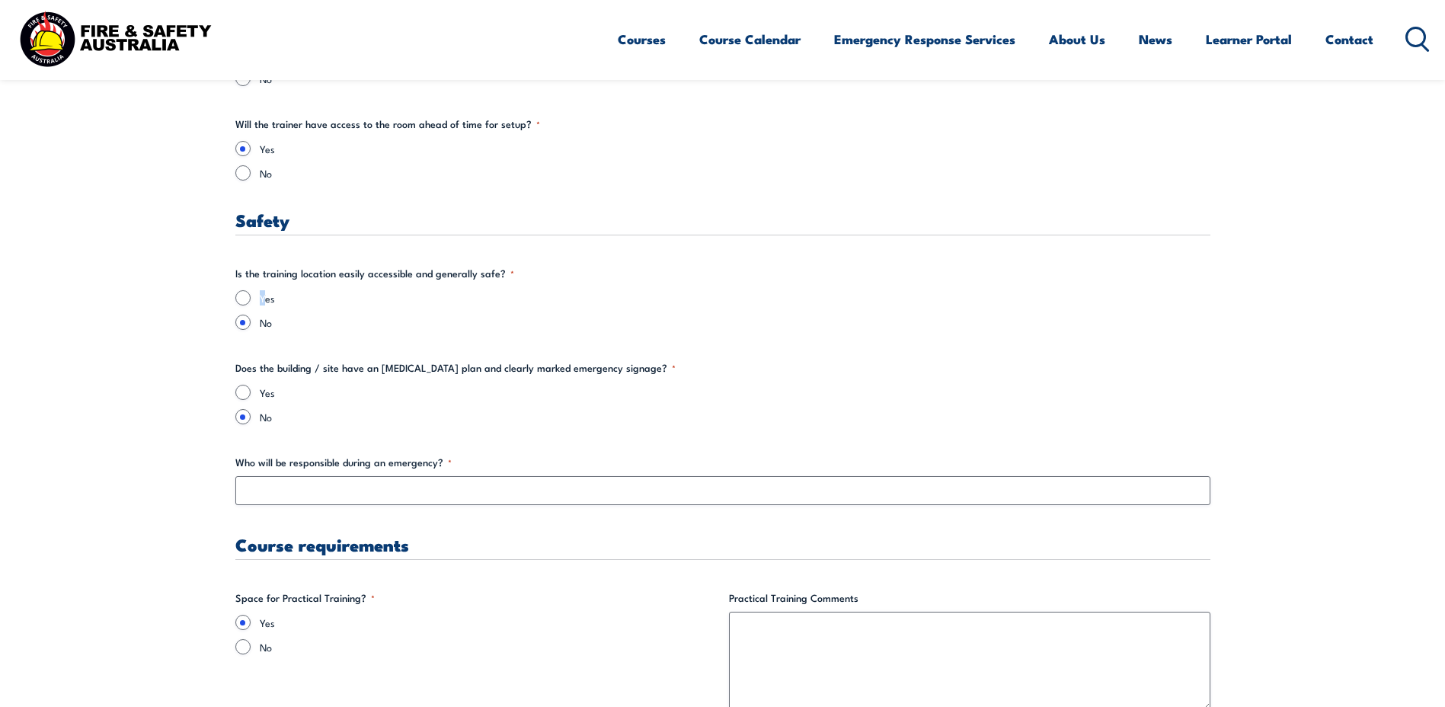
click at [261, 302] on label "Yes" at bounding box center [735, 297] width 951 height 15
drag, startPoint x: 261, startPoint y: 302, endPoint x: 241, endPoint y: 296, distance: 21.4
click at [241, 296] on input "Yes" at bounding box center [242, 297] width 15 height 15
radio input "true"
click at [241, 399] on input "Yes" at bounding box center [242, 392] width 15 height 15
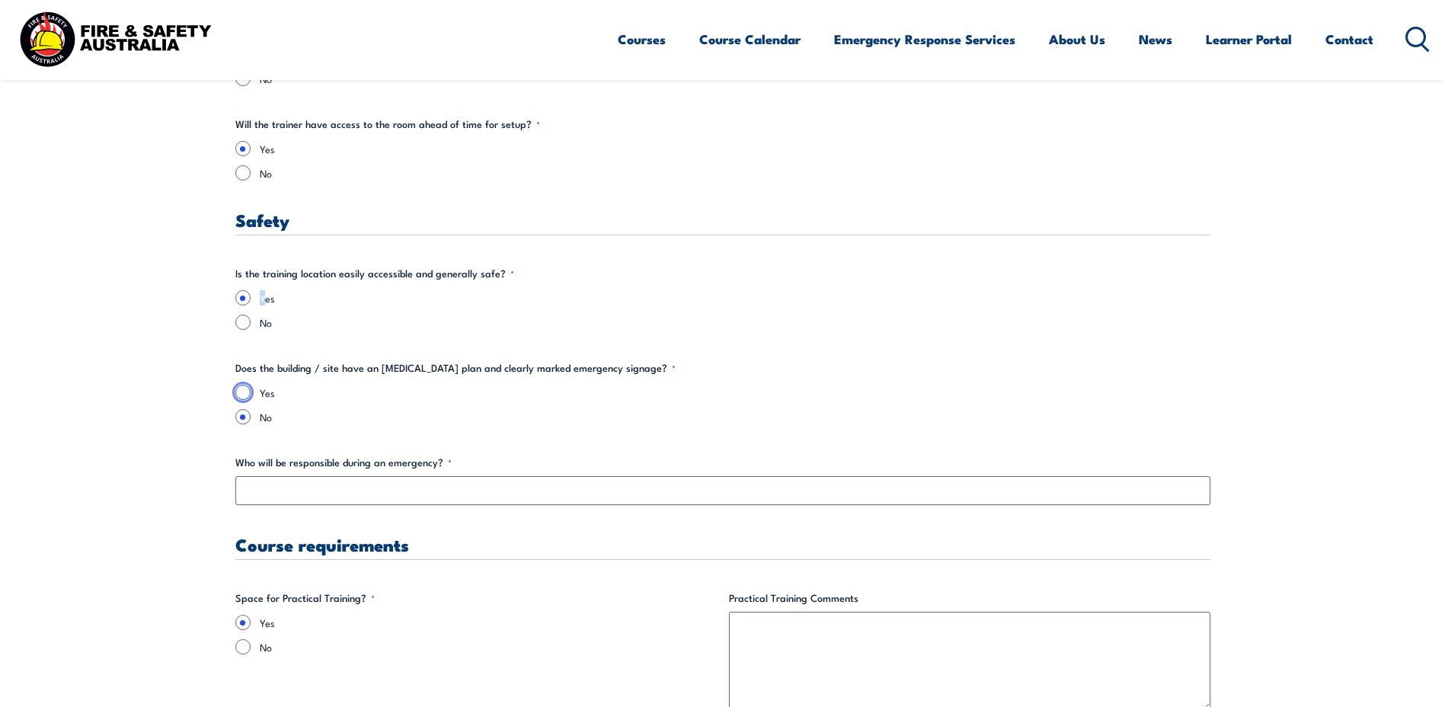
radio input "true"
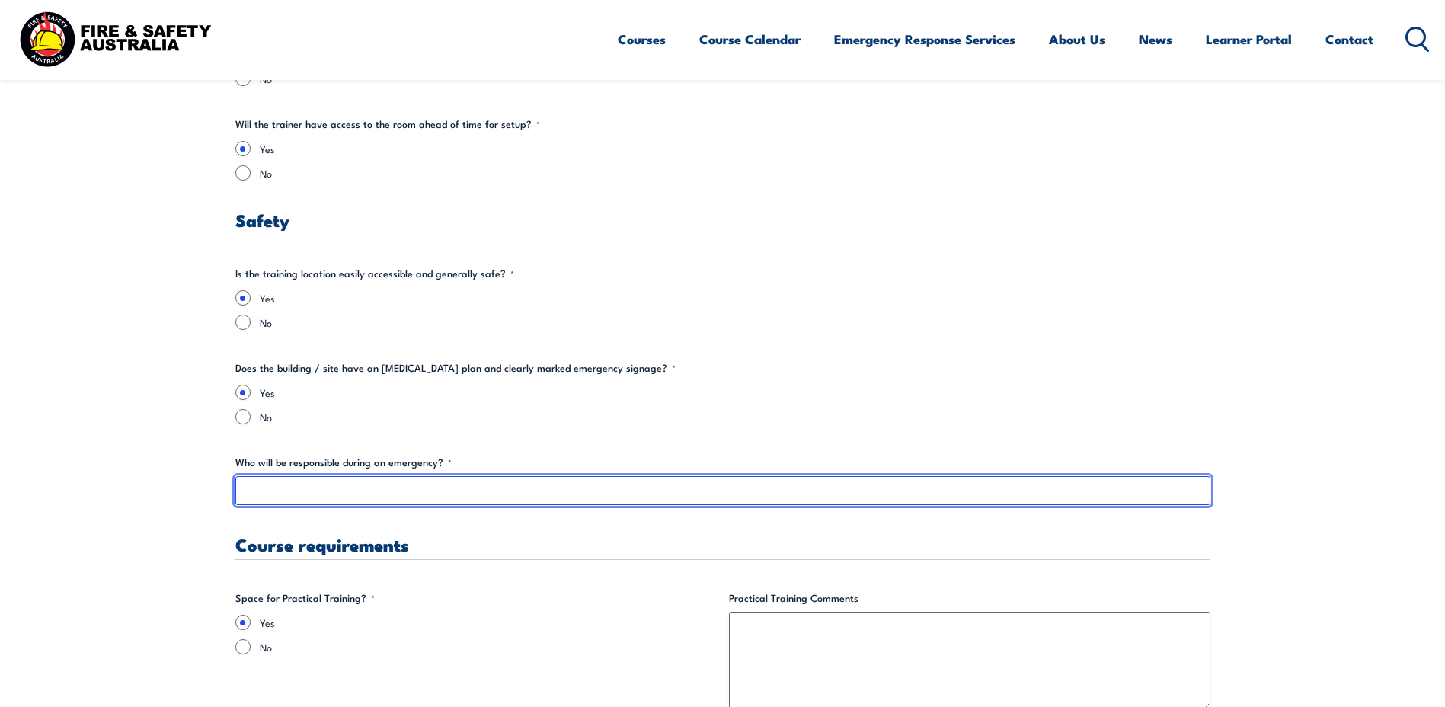
click at [417, 492] on input "Who will be responsible during an emergency? *" at bounding box center [722, 490] width 975 height 29
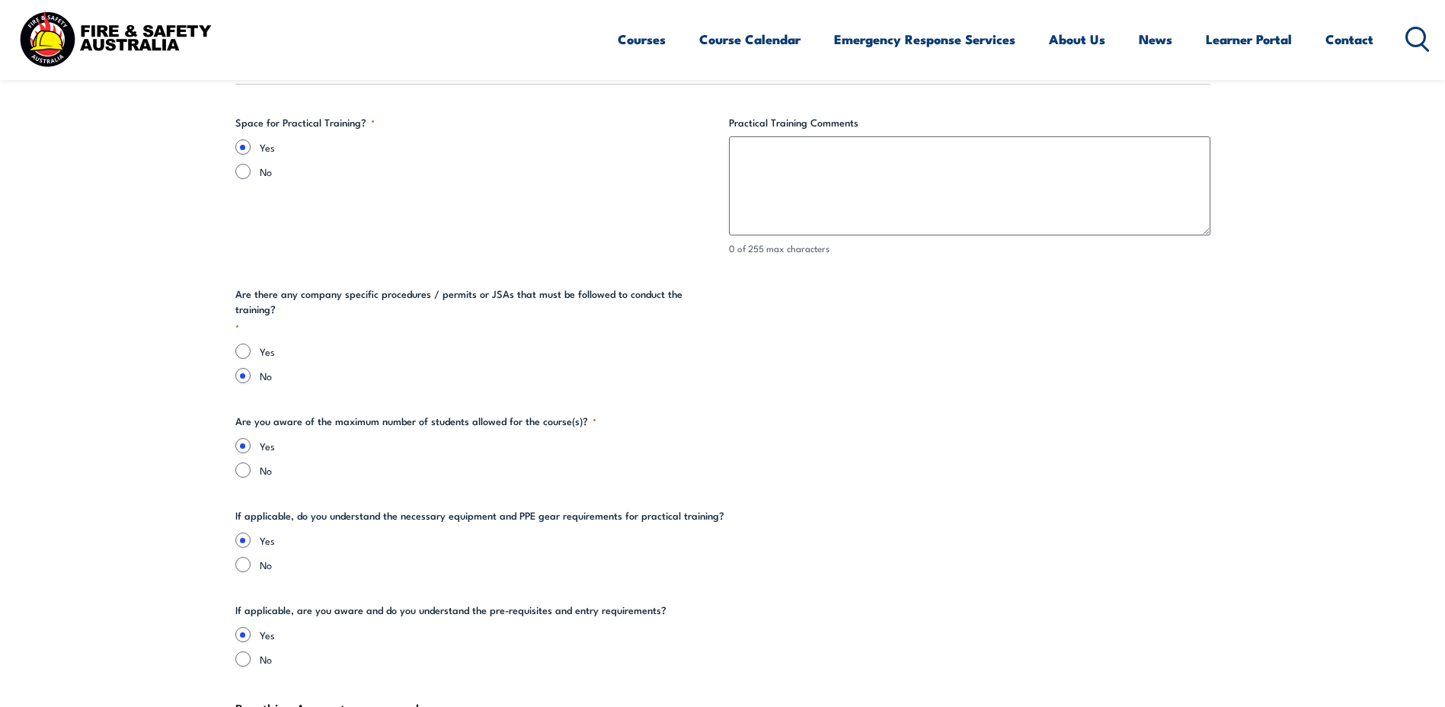
scroll to position [2970, 0]
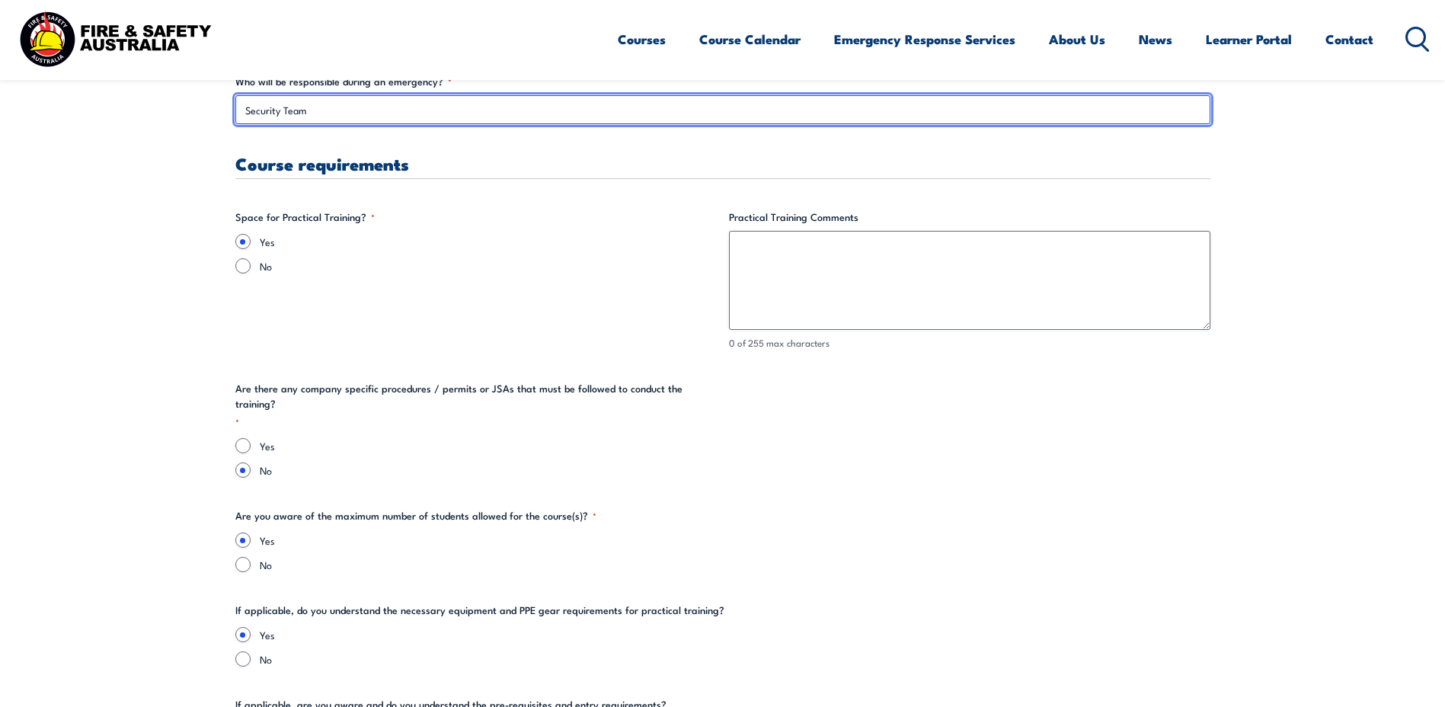
type input "Security Team"
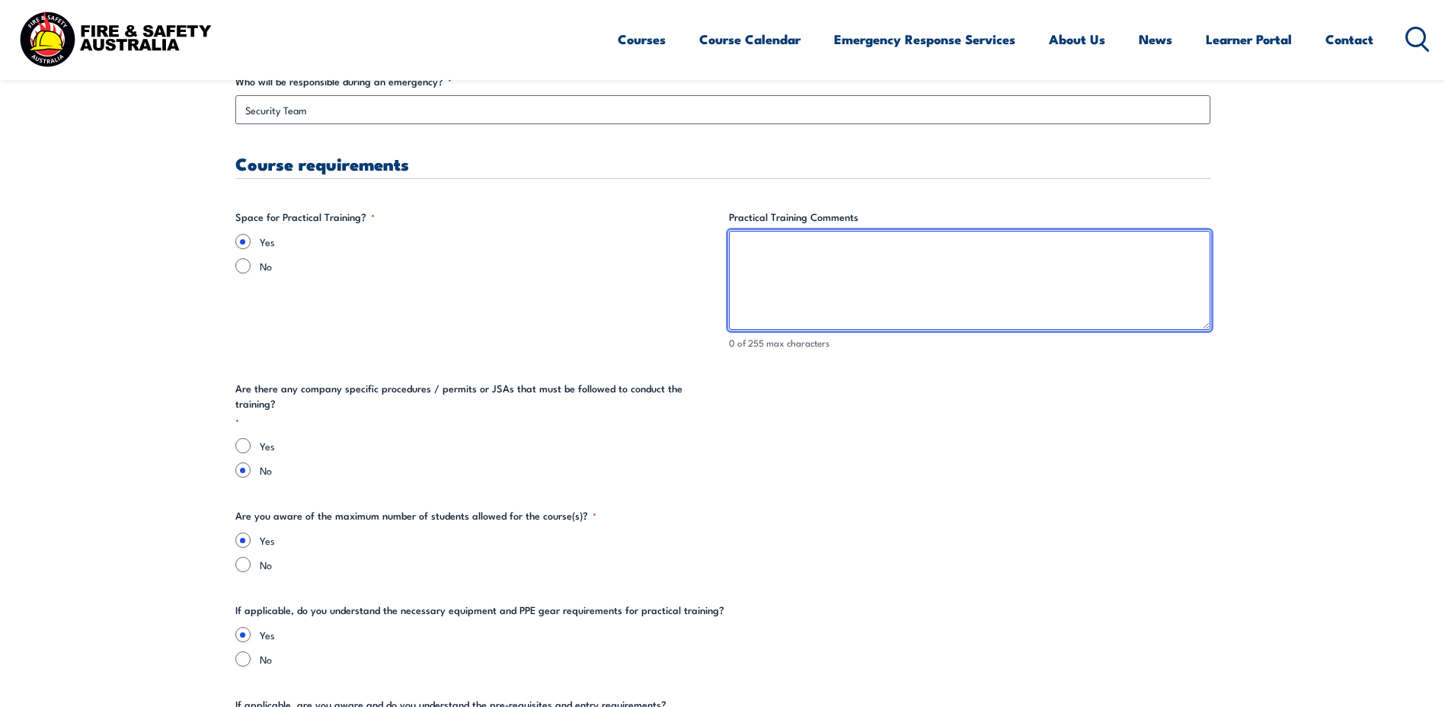
click at [908, 275] on textarea "Practical Training Comments" at bounding box center [969, 280] width 481 height 99
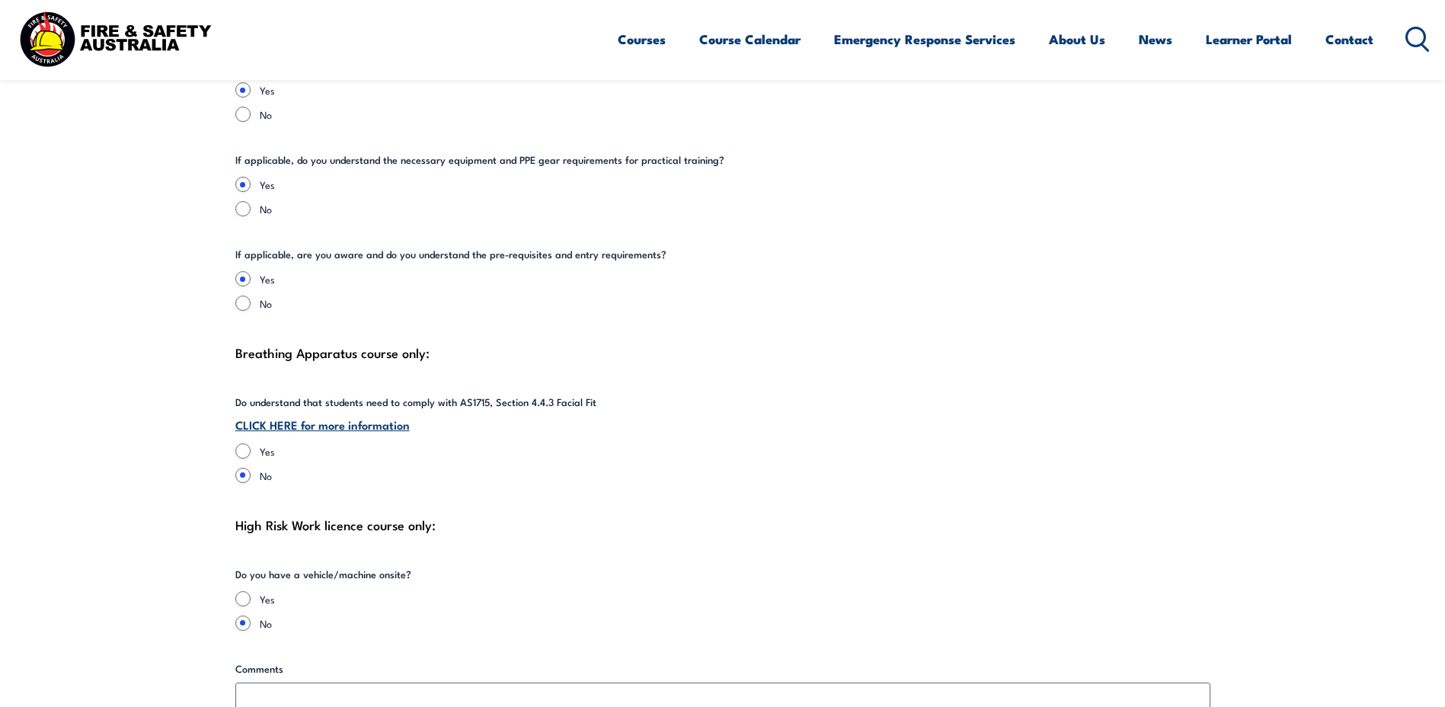
scroll to position [3503, 0]
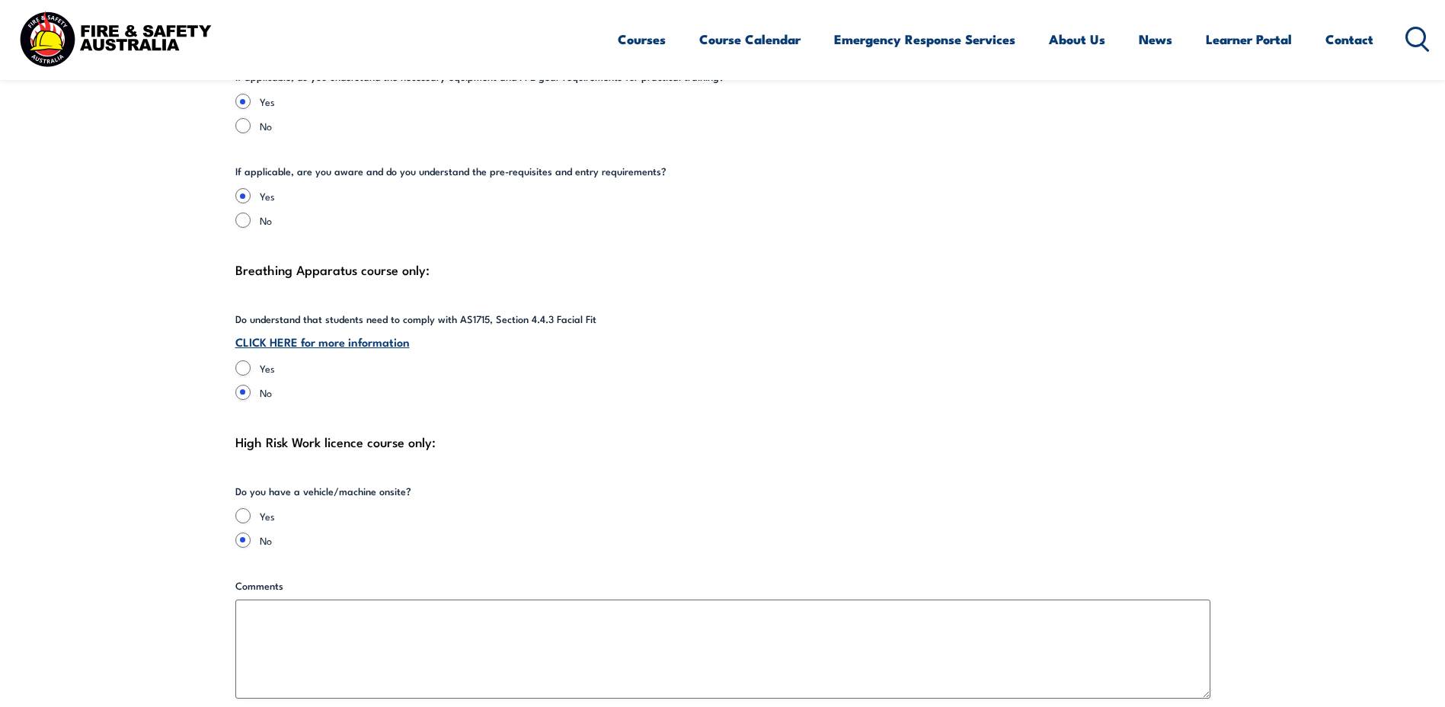
click at [264, 360] on label "Yes" at bounding box center [735, 367] width 951 height 15
click at [251, 360] on input "Yes" at bounding box center [242, 367] width 15 height 15
radio input "true"
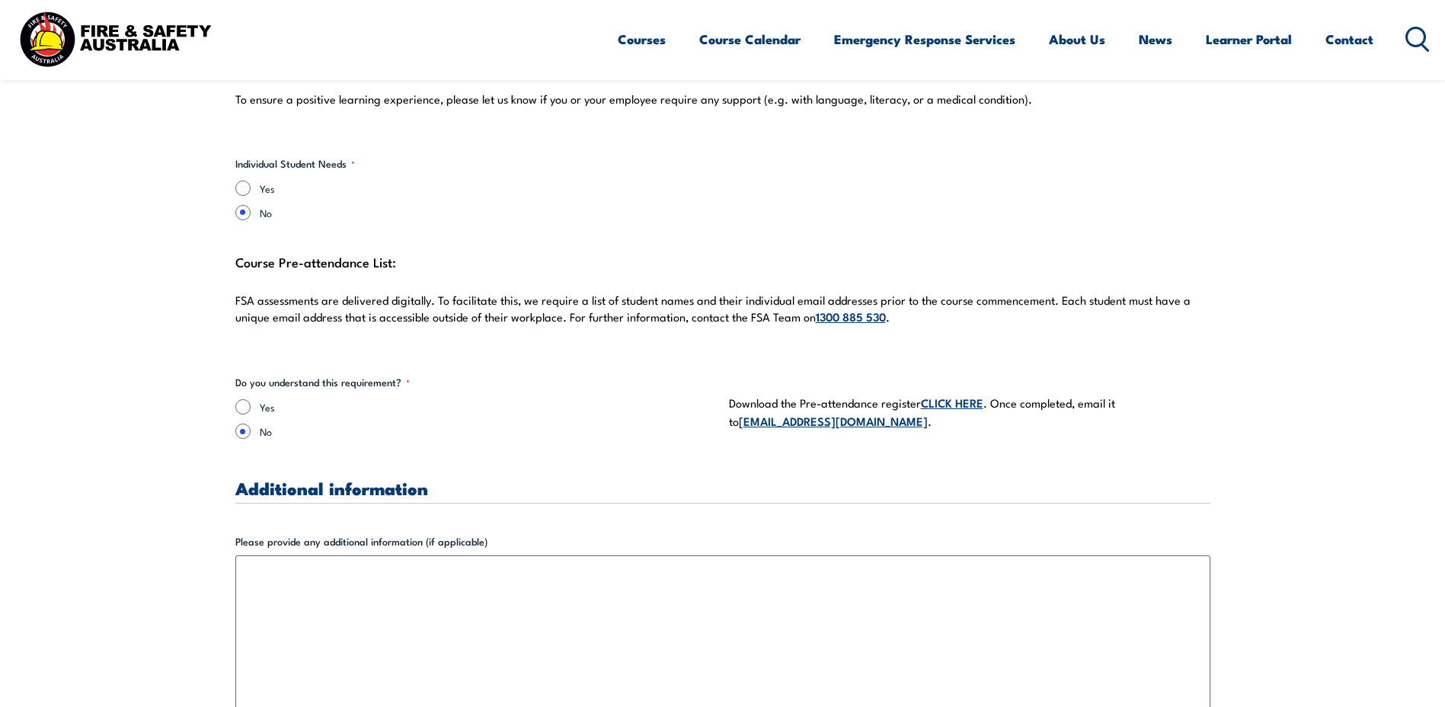
scroll to position [4189, 0]
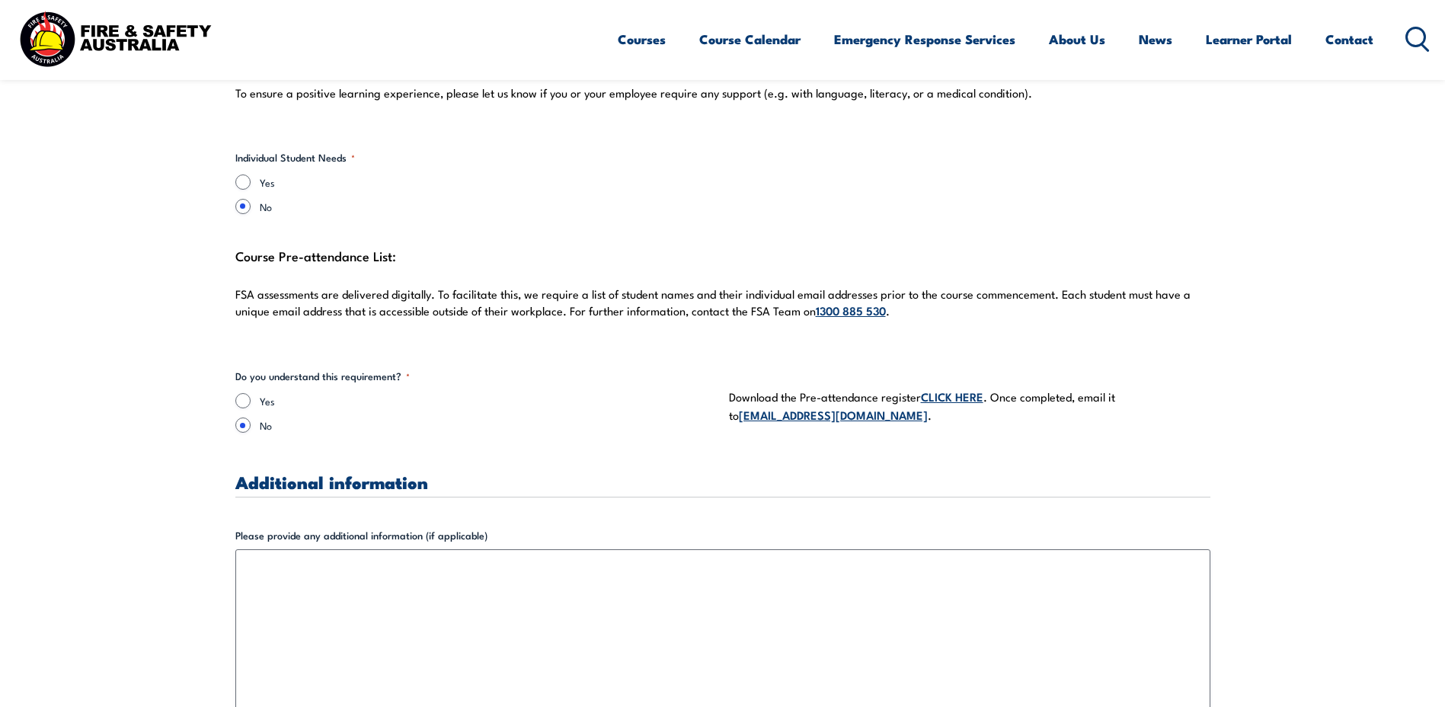
click at [264, 393] on label "Yes" at bounding box center [488, 400] width 457 height 15
click at [251, 393] on input "Yes" at bounding box center [242, 400] width 15 height 15
radio input "true"
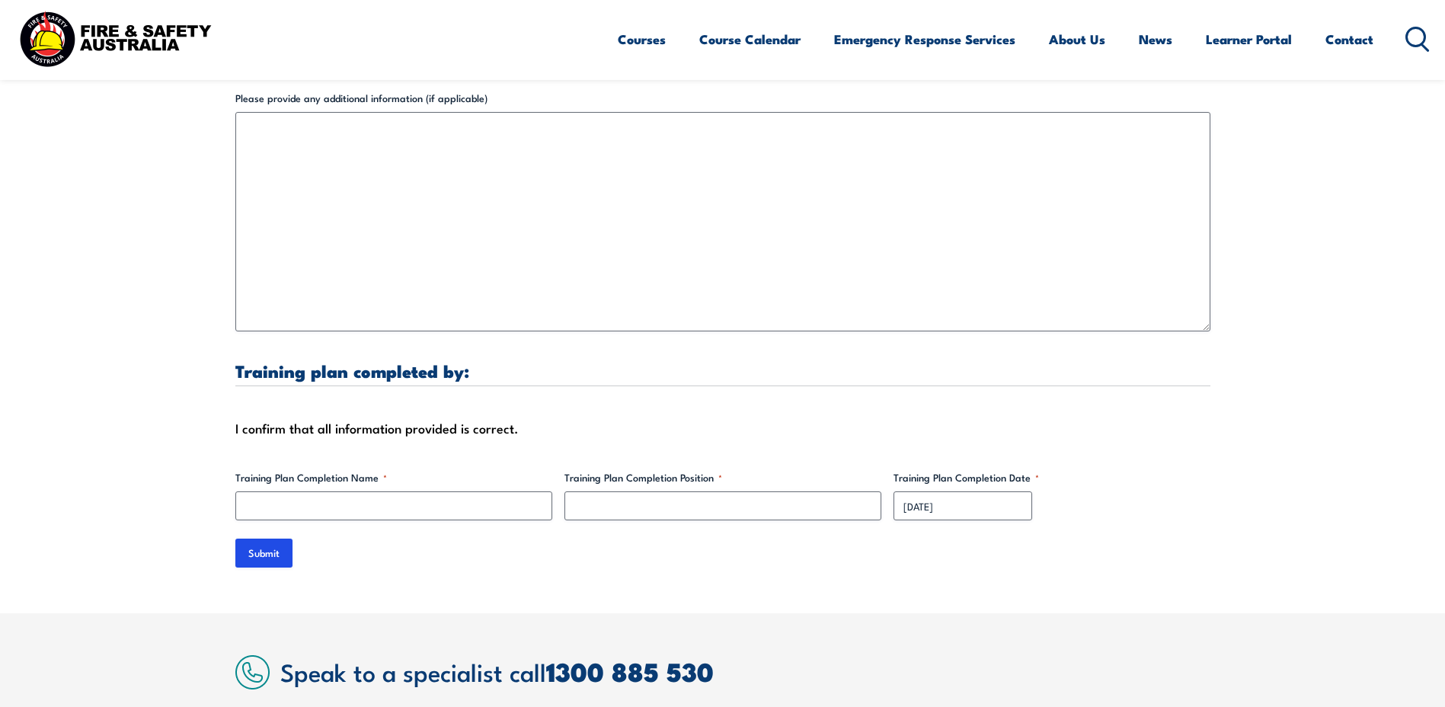
scroll to position [4646, 0]
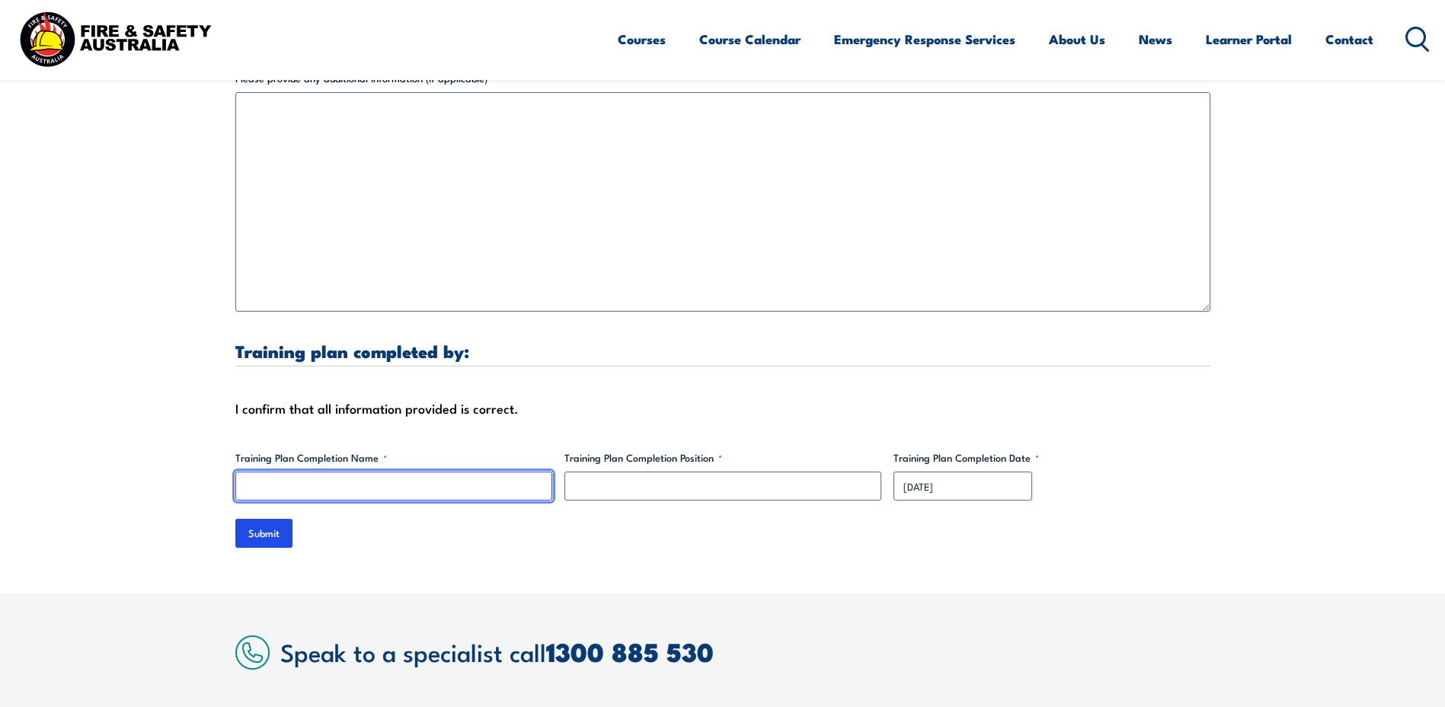
click at [335, 474] on input "Training Plan Completion Name *" at bounding box center [393, 485] width 317 height 29
type input "[PERSON_NAME]"
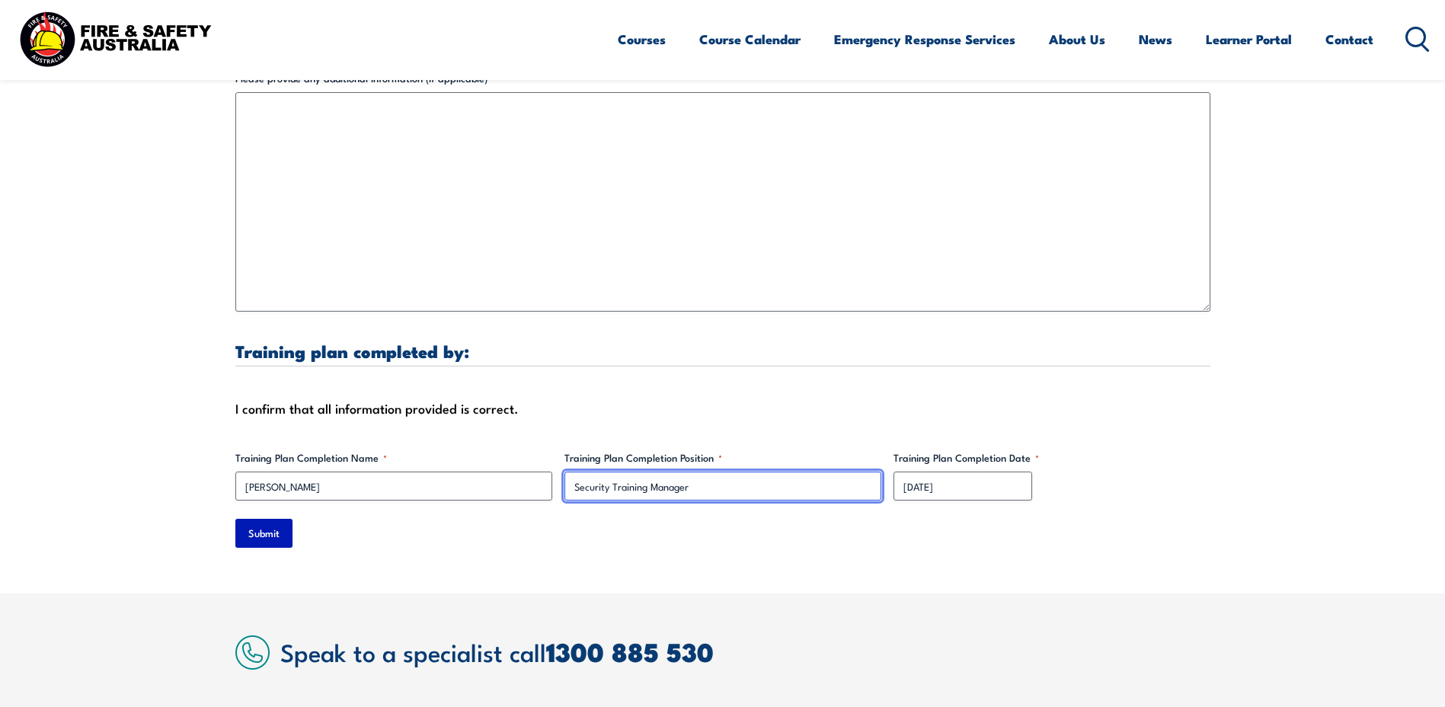
type input "Security Training Manager"
click at [280, 519] on input "Submit" at bounding box center [263, 533] width 57 height 29
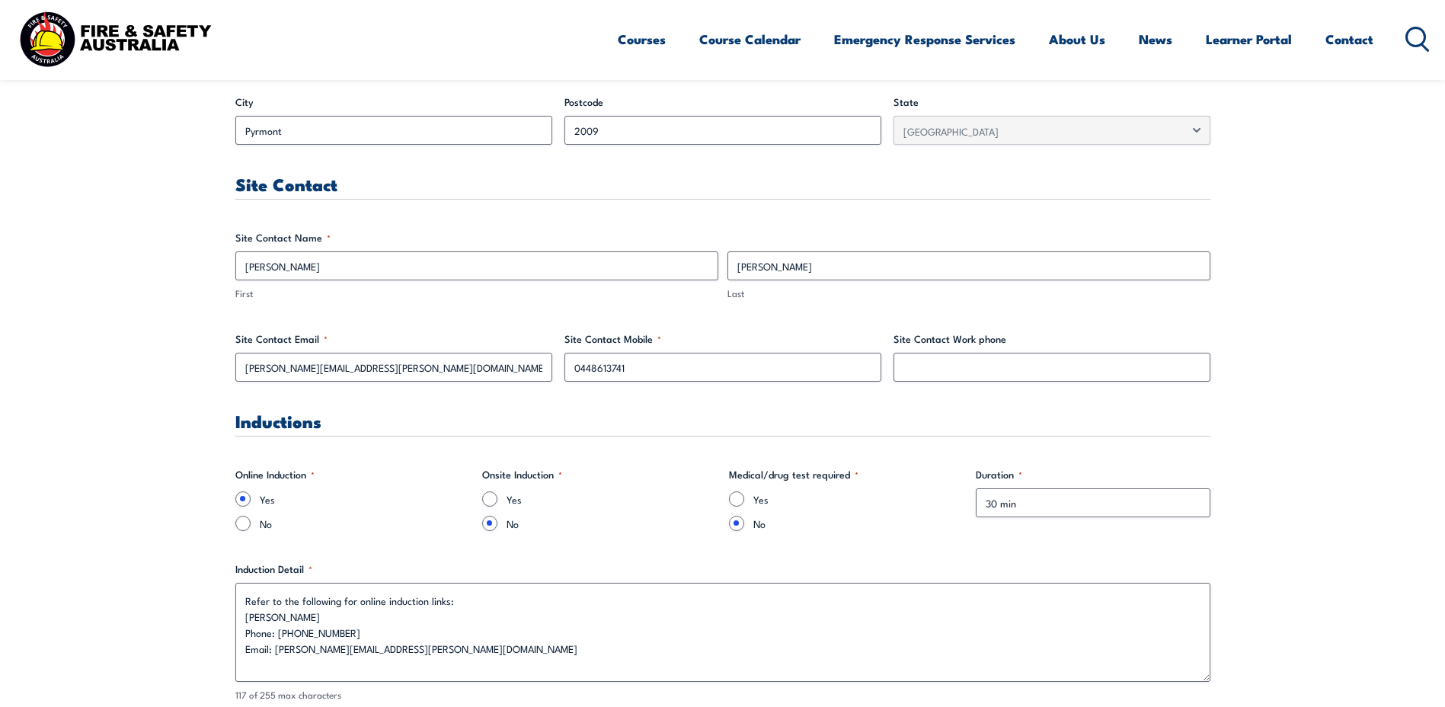
scroll to position [0, 0]
